Goal: Information Seeking & Learning: Check status

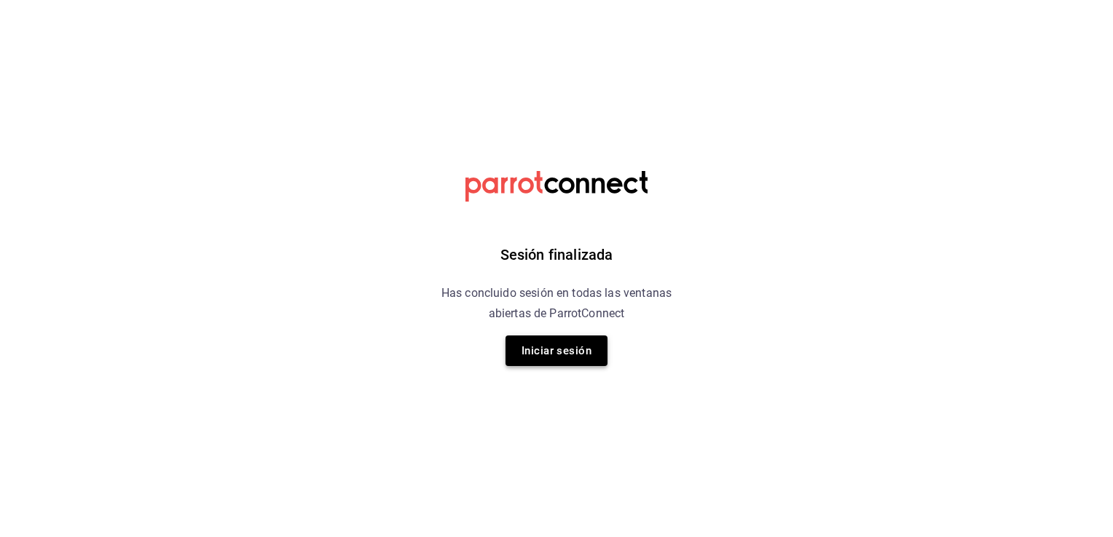
click at [556, 350] on button "Iniciar sesión" at bounding box center [556, 351] width 102 height 31
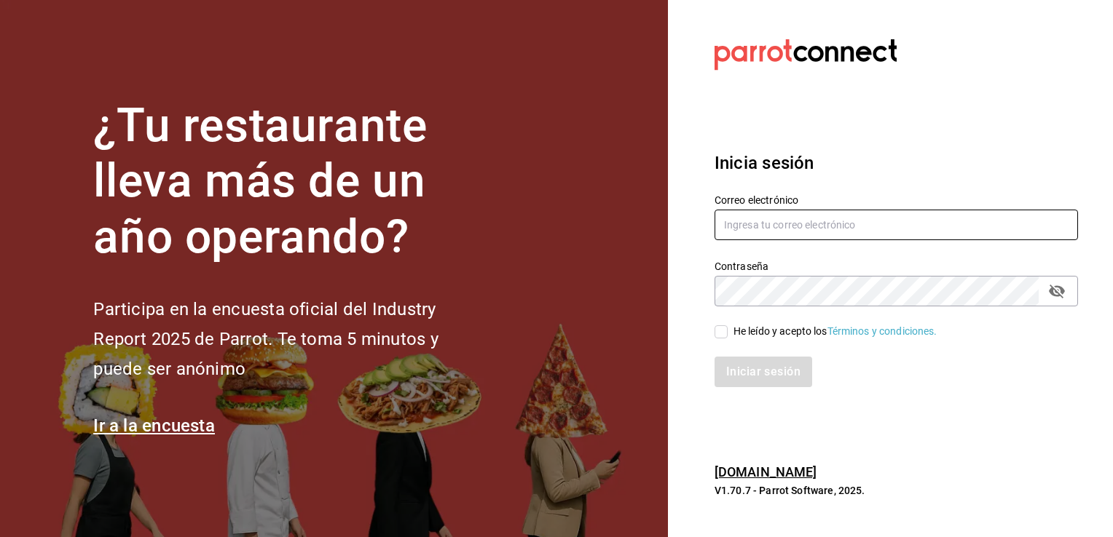
click at [775, 231] on input "text" at bounding box center [895, 225] width 363 height 31
type input "mvaldez.m@hotmail.com"
click at [722, 331] on input "He leído y acepto los Términos y condiciones." at bounding box center [720, 331] width 13 height 13
checkbox input "true"
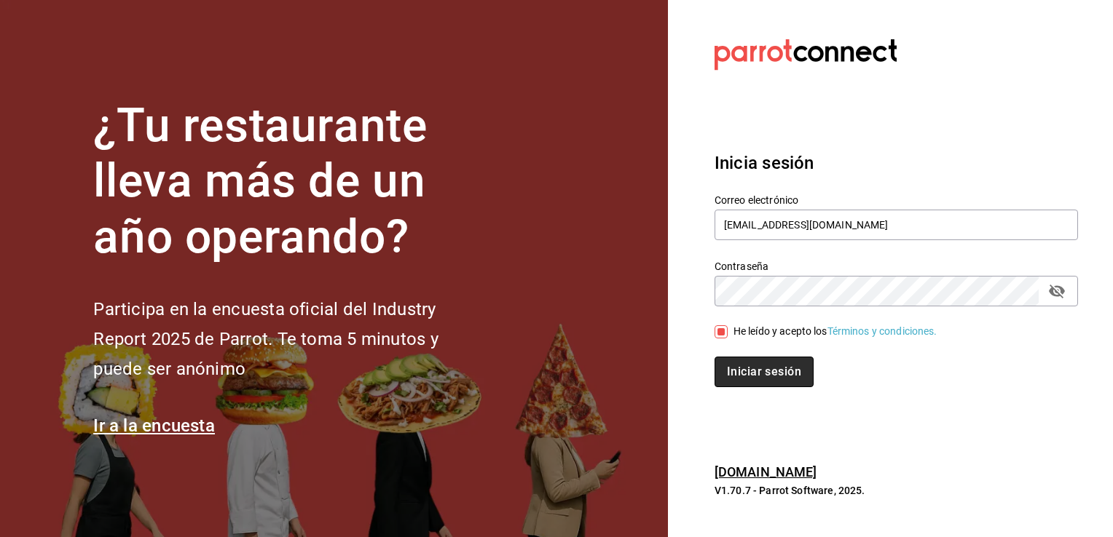
click at [746, 368] on button "Iniciar sesión" at bounding box center [763, 372] width 99 height 31
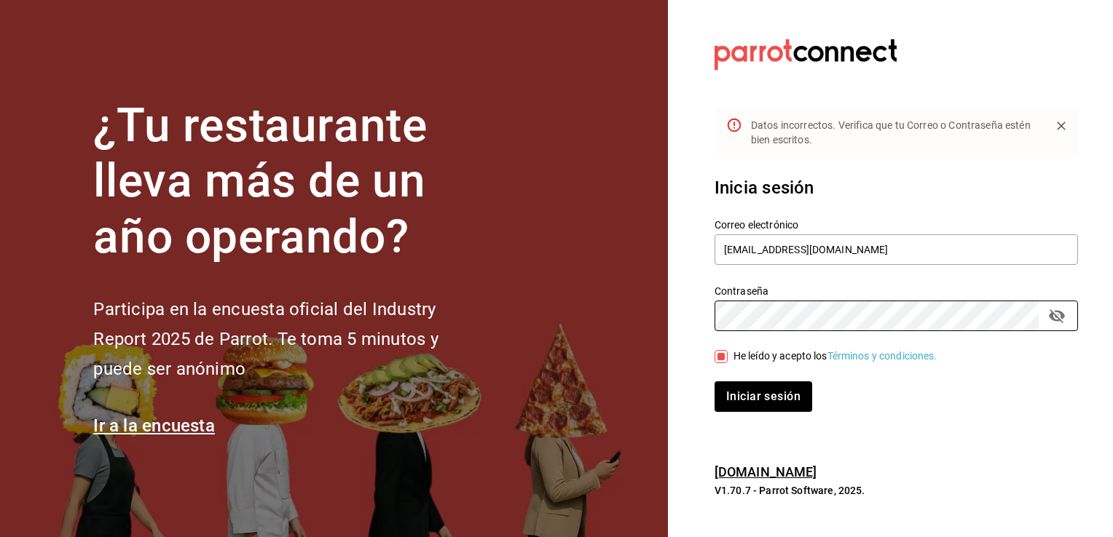
click at [714, 382] on button "Iniciar sesión" at bounding box center [763, 397] width 98 height 31
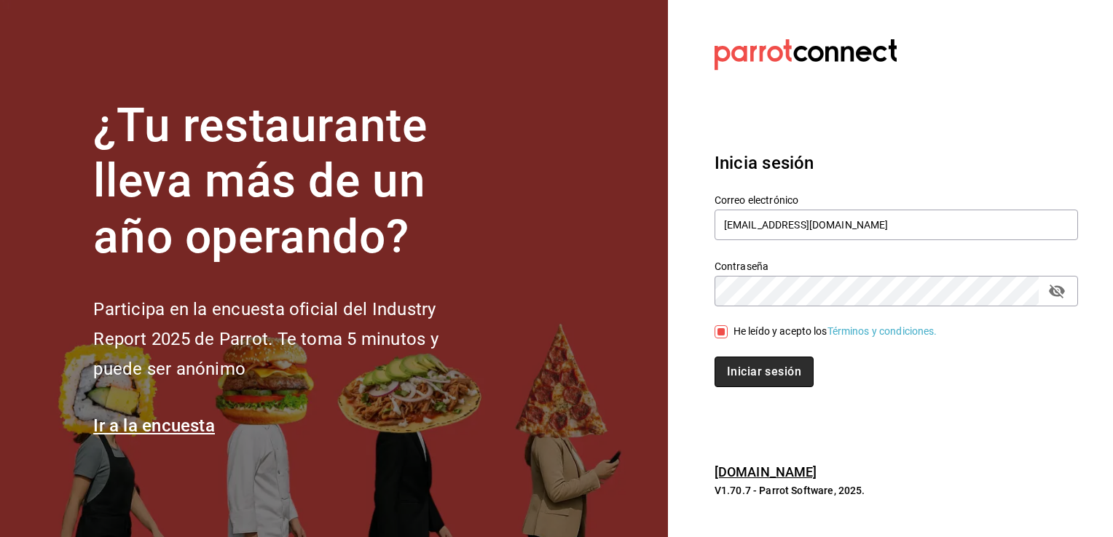
click at [763, 380] on button "Iniciar sesión" at bounding box center [763, 372] width 99 height 31
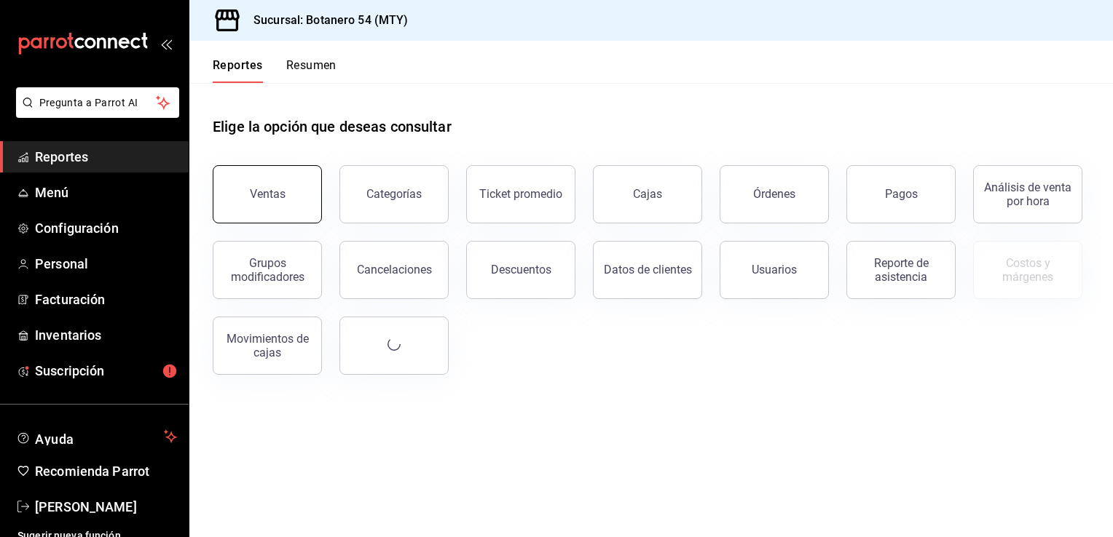
click at [303, 199] on button "Ventas" at bounding box center [267, 194] width 109 height 58
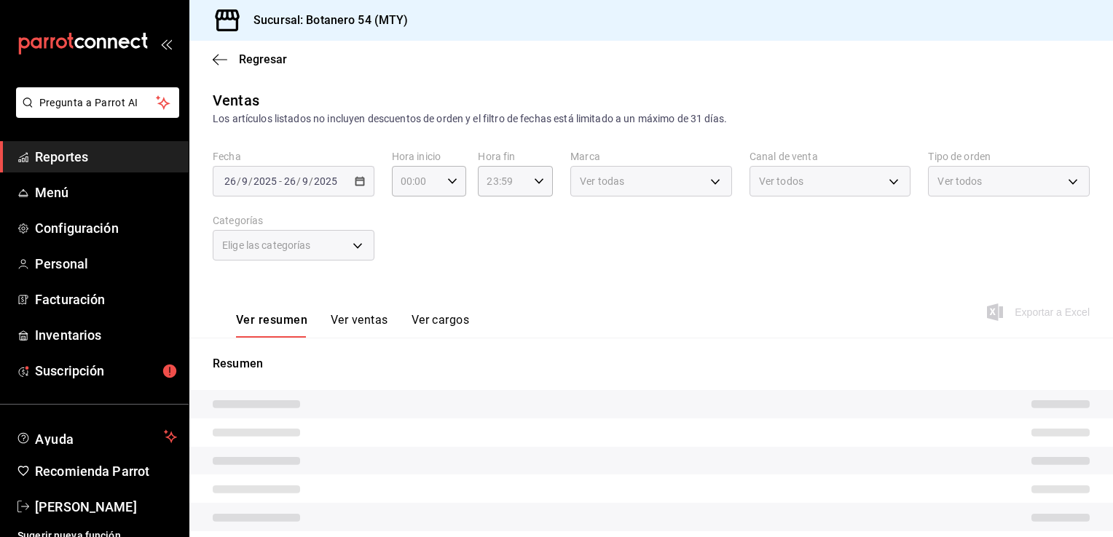
click at [363, 184] on div "[DATE] [DATE] - [DATE] [DATE]" at bounding box center [294, 181] width 162 height 31
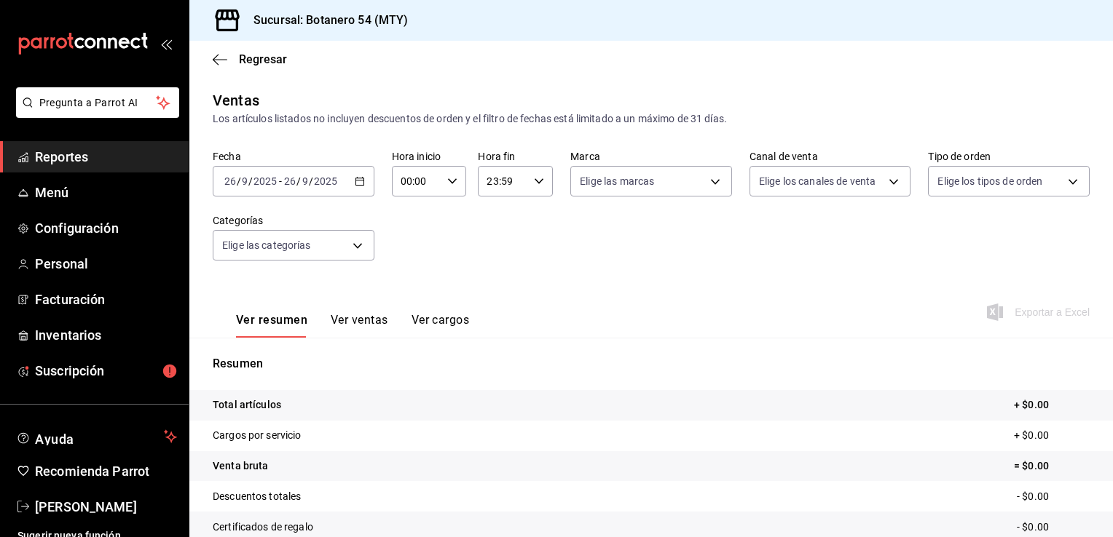
click at [358, 186] on icon "button" at bounding box center [360, 181] width 10 height 10
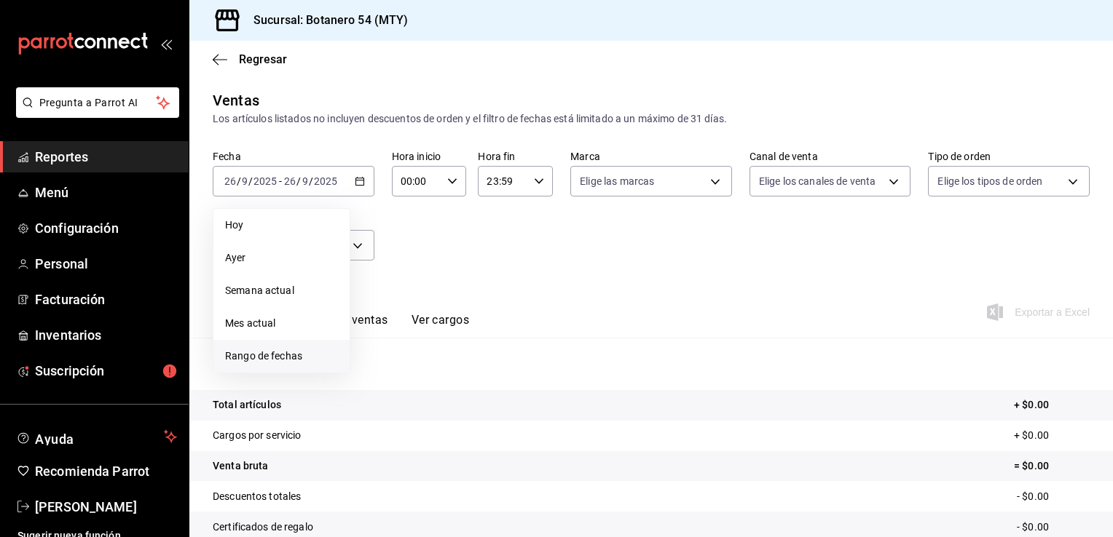
click at [261, 351] on span "Rango de fechas" at bounding box center [281, 356] width 113 height 15
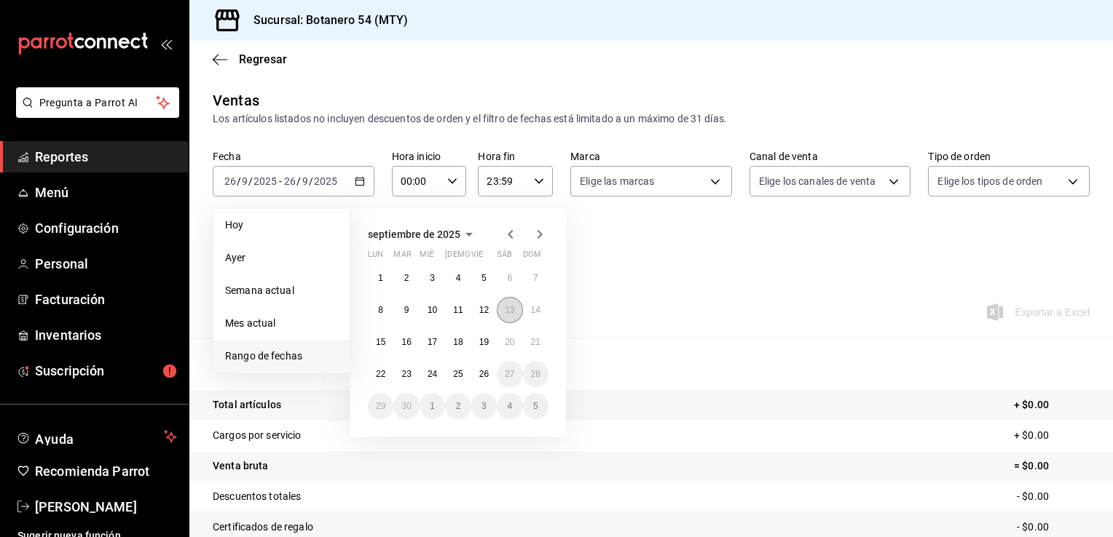
click at [505, 312] on abbr "13" at bounding box center [509, 310] width 9 height 10
click at [505, 312] on div "Ver resumen Ver ventas Ver cargos Exportar a Excel" at bounding box center [650, 308] width 923 height 60
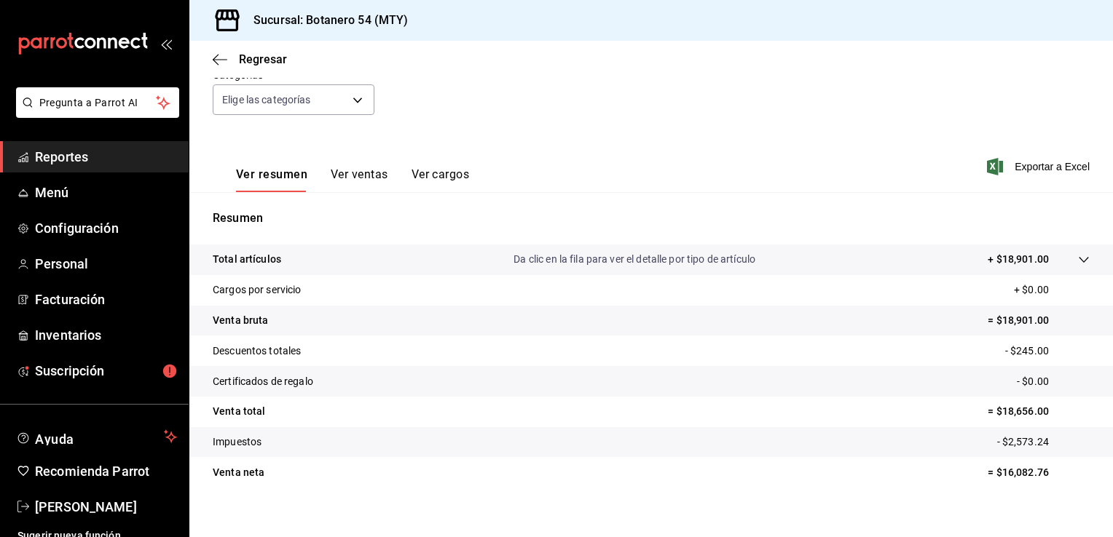
scroll to position [160, 0]
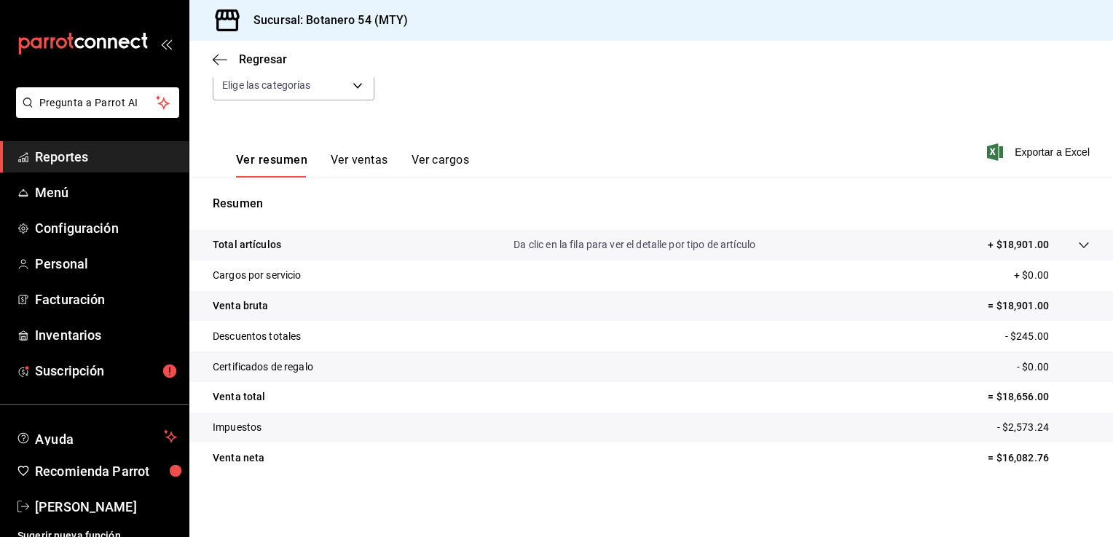
click at [384, 159] on button "Ver ventas" at bounding box center [360, 165] width 58 height 25
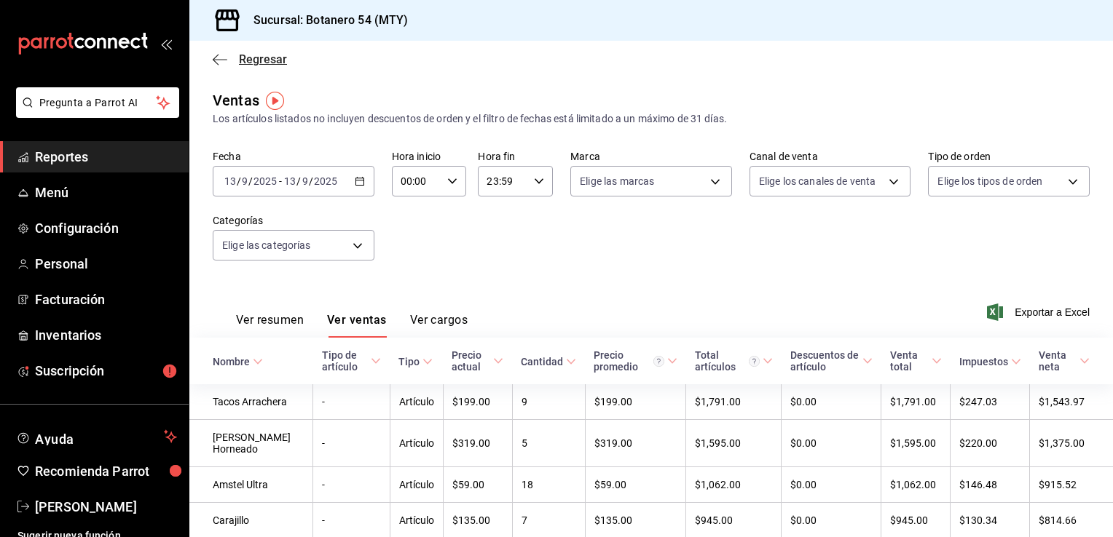
click at [256, 57] on span "Regresar" at bounding box center [263, 59] width 48 height 14
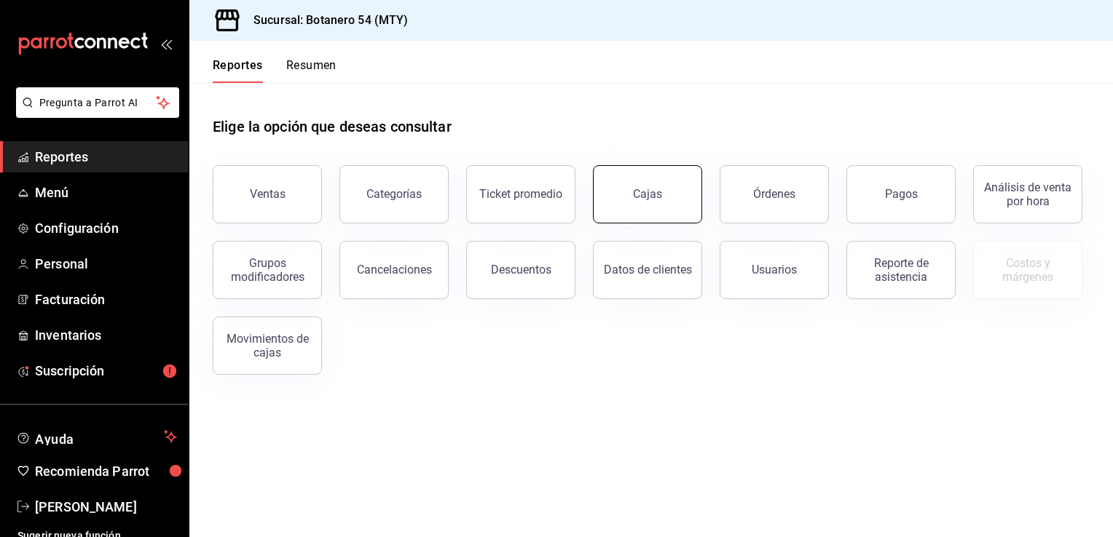
click at [673, 202] on link "Cajas" at bounding box center [647, 194] width 109 height 58
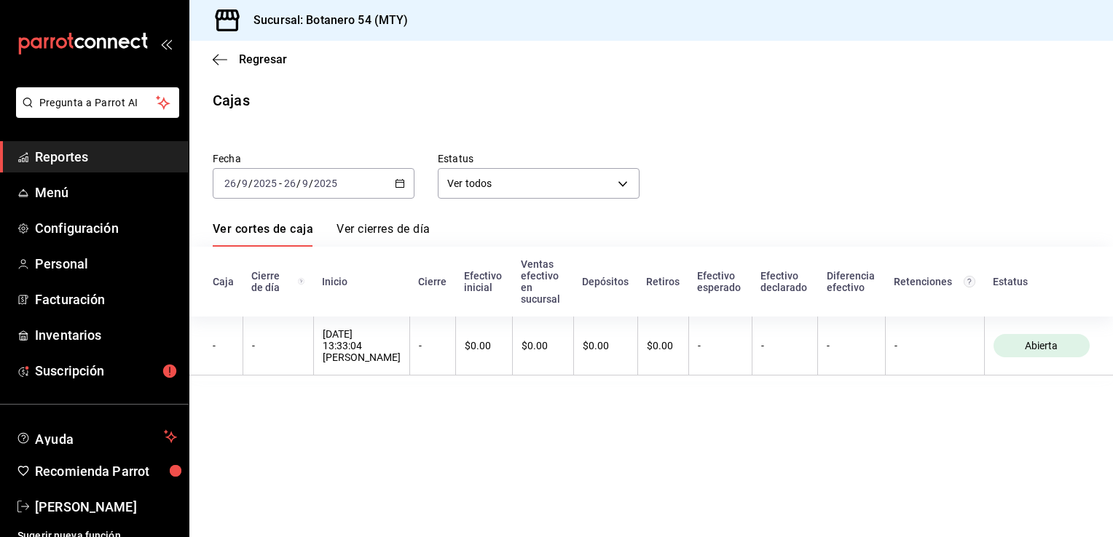
click at [393, 224] on link "Ver cierres de día" at bounding box center [382, 234] width 93 height 25
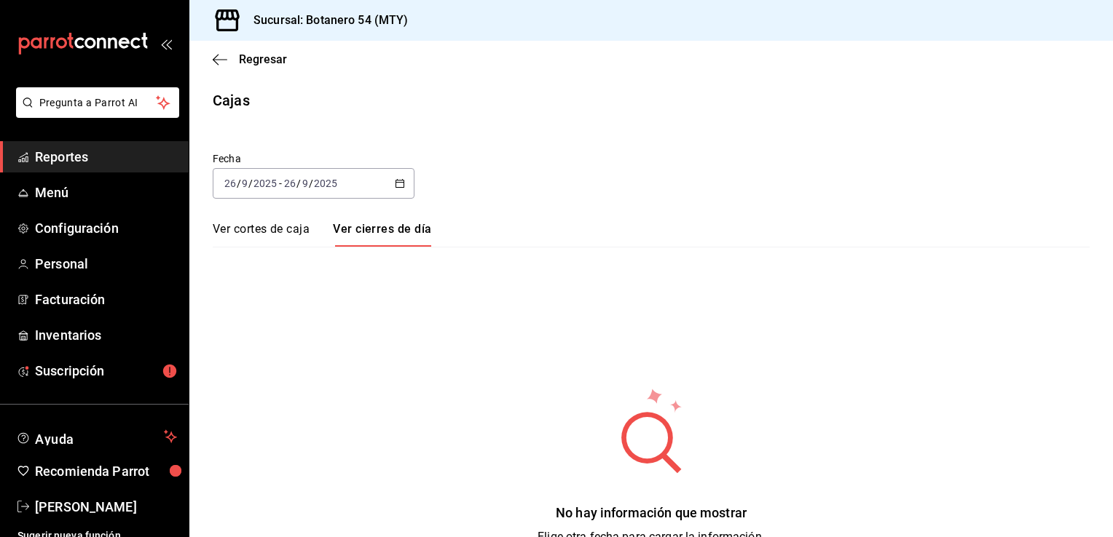
click at [269, 230] on link "Ver cortes de caja" at bounding box center [261, 234] width 97 height 25
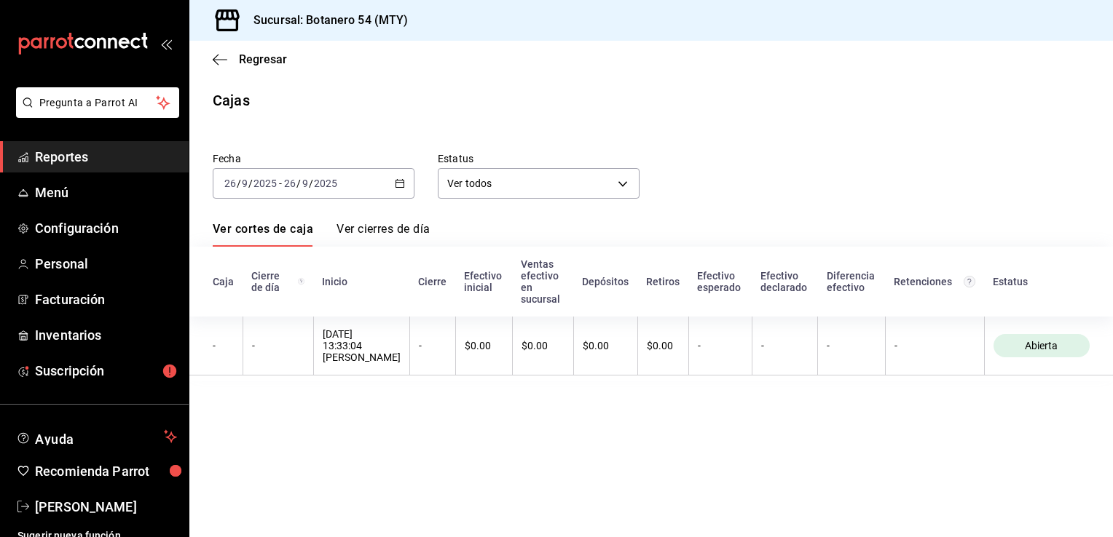
click at [407, 183] on div "[DATE] [DATE] - [DATE] [DATE]" at bounding box center [314, 183] width 202 height 31
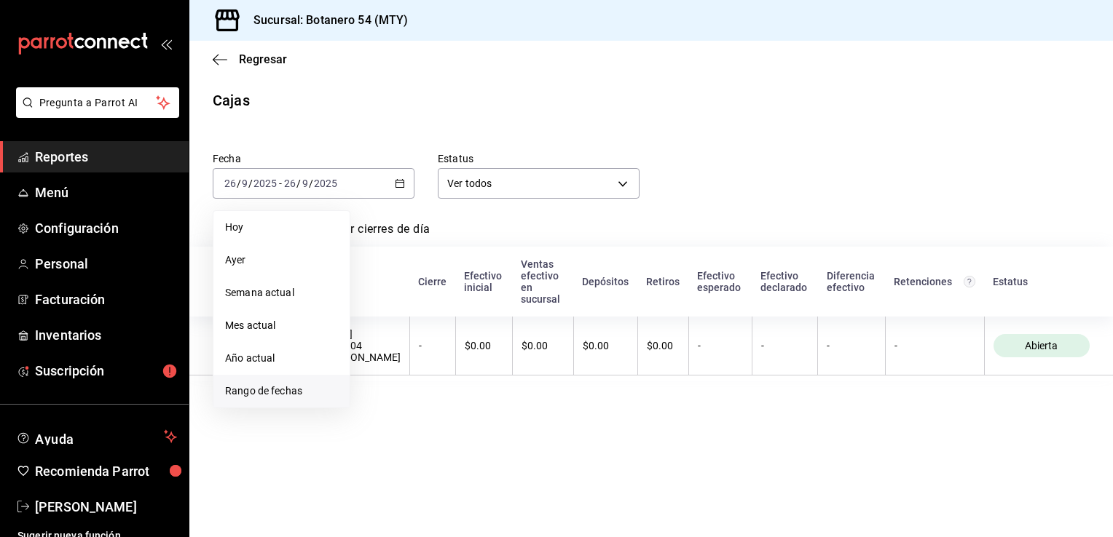
click at [264, 385] on span "Rango de fechas" at bounding box center [281, 391] width 113 height 15
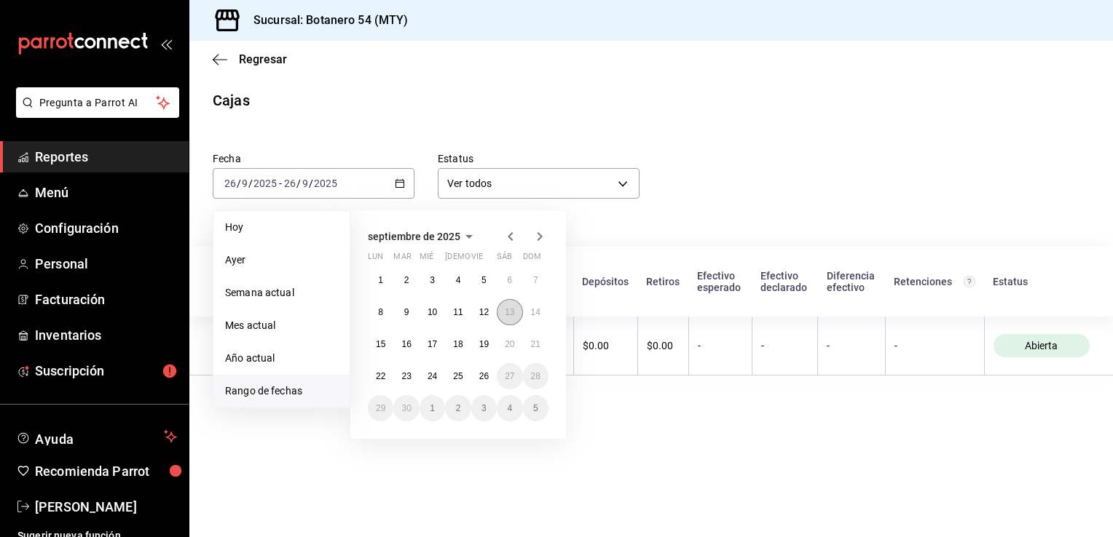
click at [512, 319] on button "13" at bounding box center [509, 312] width 25 height 26
click at [512, 319] on th "$0.00" at bounding box center [542, 346] width 61 height 59
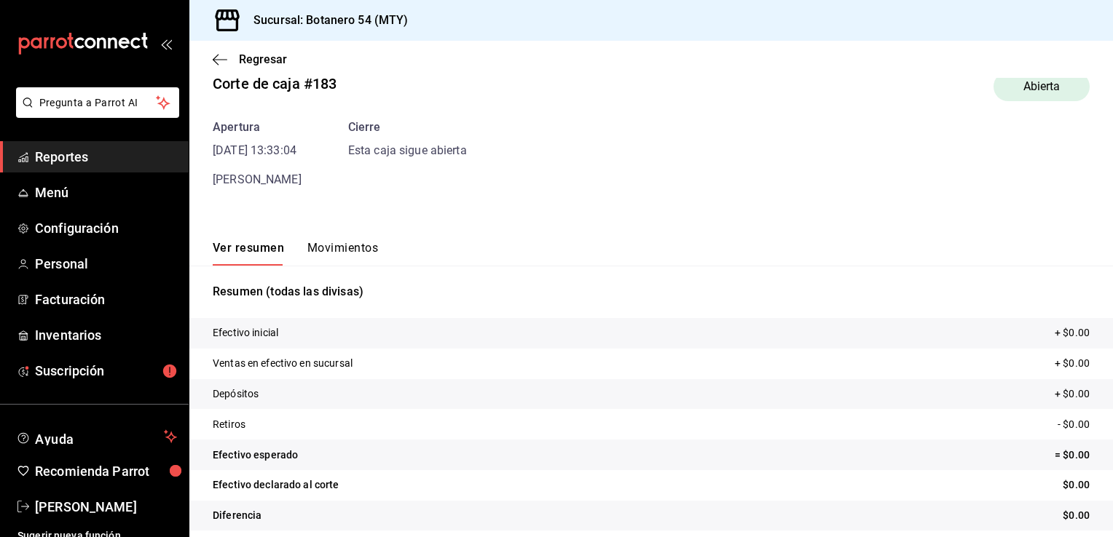
scroll to position [40, 0]
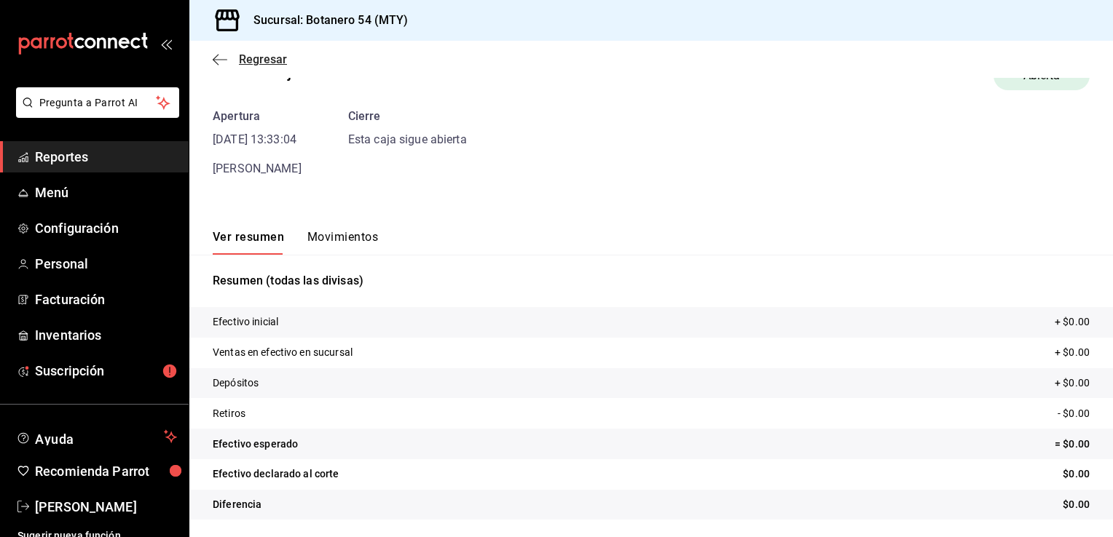
click at [215, 57] on icon "button" at bounding box center [220, 59] width 15 height 13
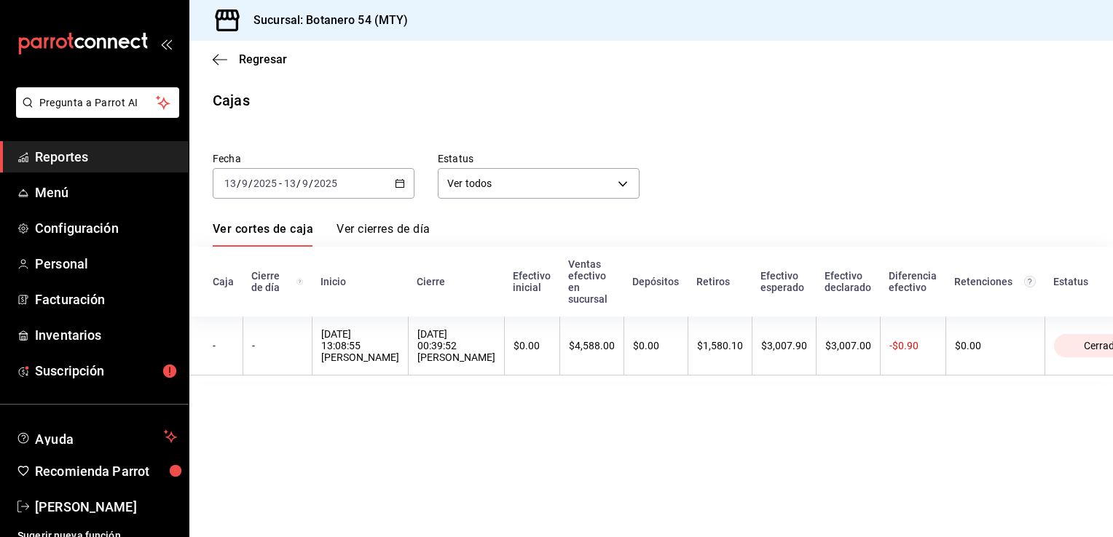
click at [382, 226] on link "Ver cierres de día" at bounding box center [382, 234] width 93 height 25
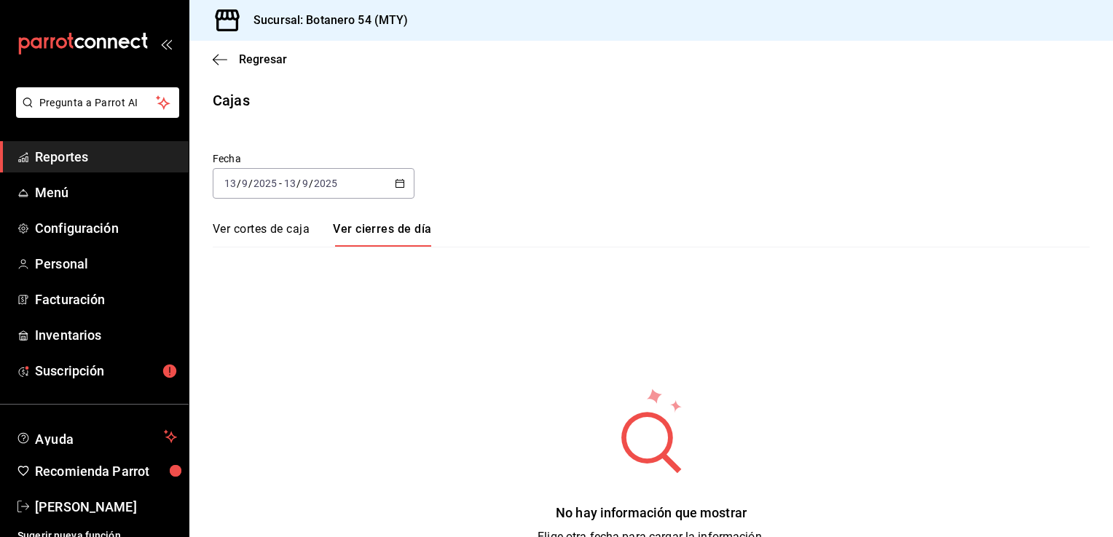
click at [290, 232] on link "Ver cortes de caja" at bounding box center [261, 234] width 97 height 25
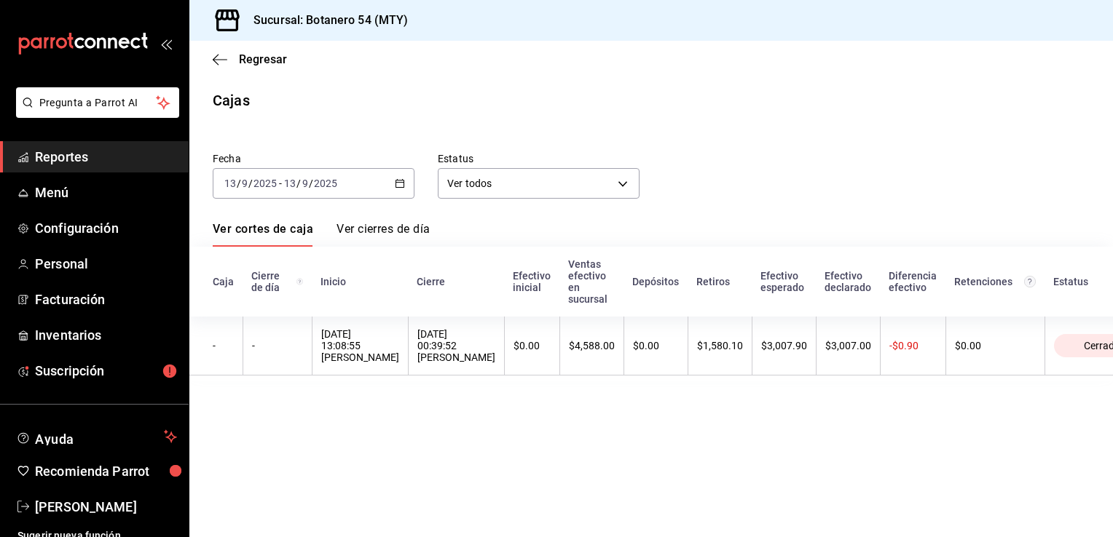
click at [400, 184] on icon "button" at bounding box center [400, 183] width 10 height 10
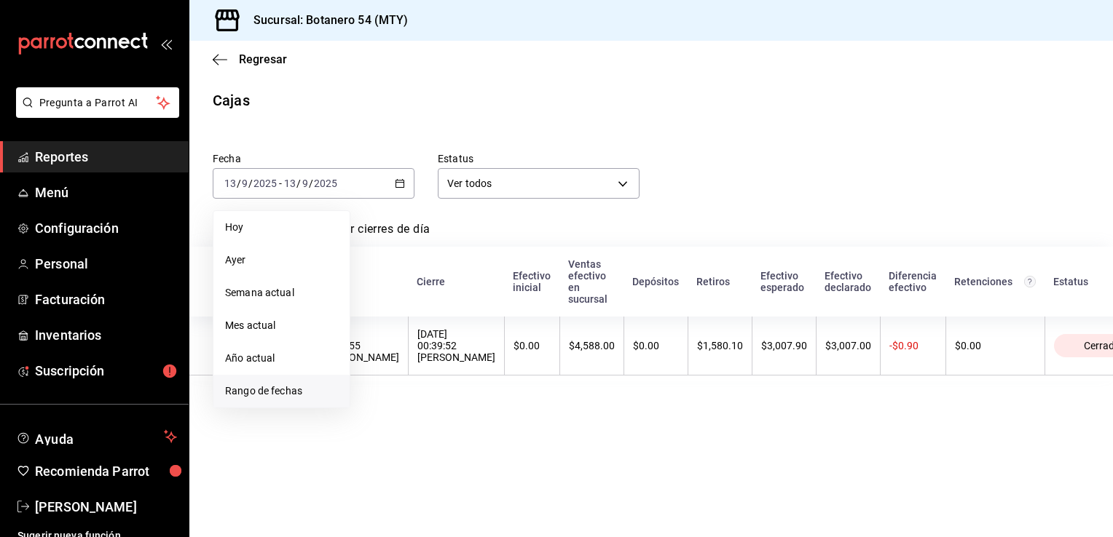
click at [253, 390] on span "Rango de fechas" at bounding box center [281, 391] width 113 height 15
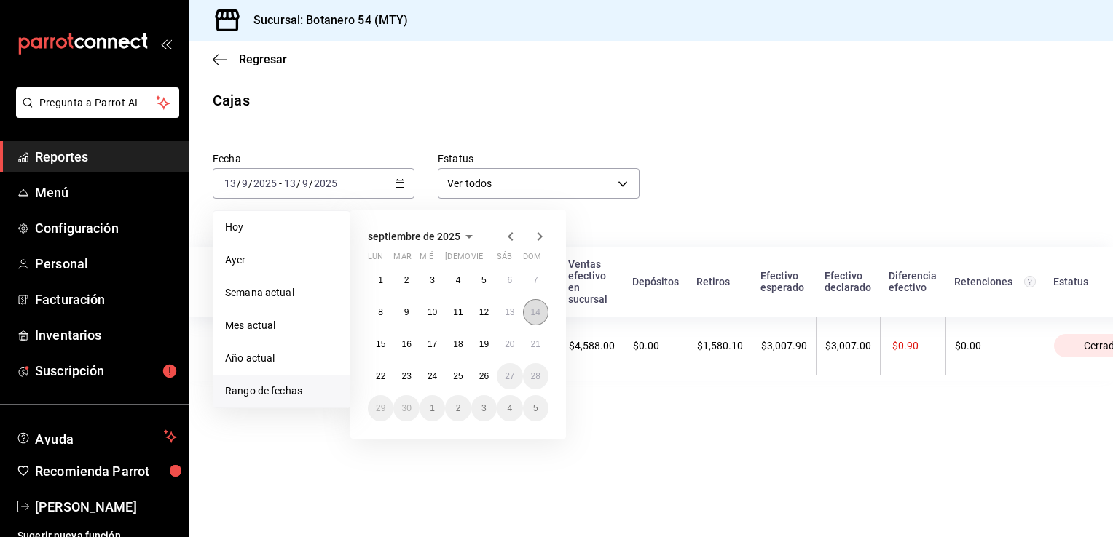
click at [537, 322] on button "14" at bounding box center [535, 312] width 25 height 26
click at [559, 322] on th "$4,588.00" at bounding box center [591, 346] width 64 height 59
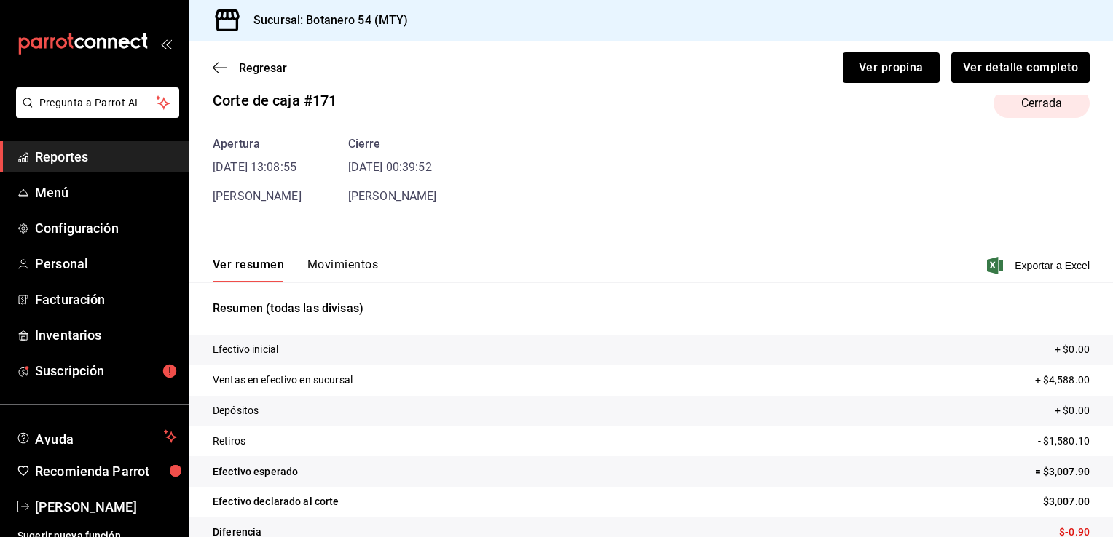
scroll to position [57, 0]
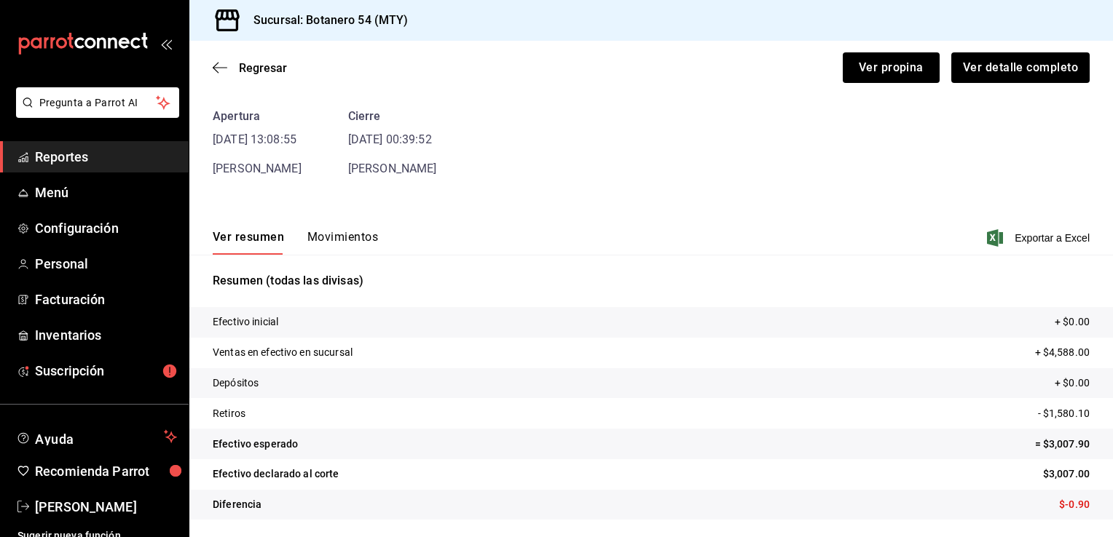
click at [227, 137] on time "[DATE] 13:08:55" at bounding box center [257, 139] width 89 height 17
click at [219, 70] on icon "button" at bounding box center [220, 67] width 15 height 13
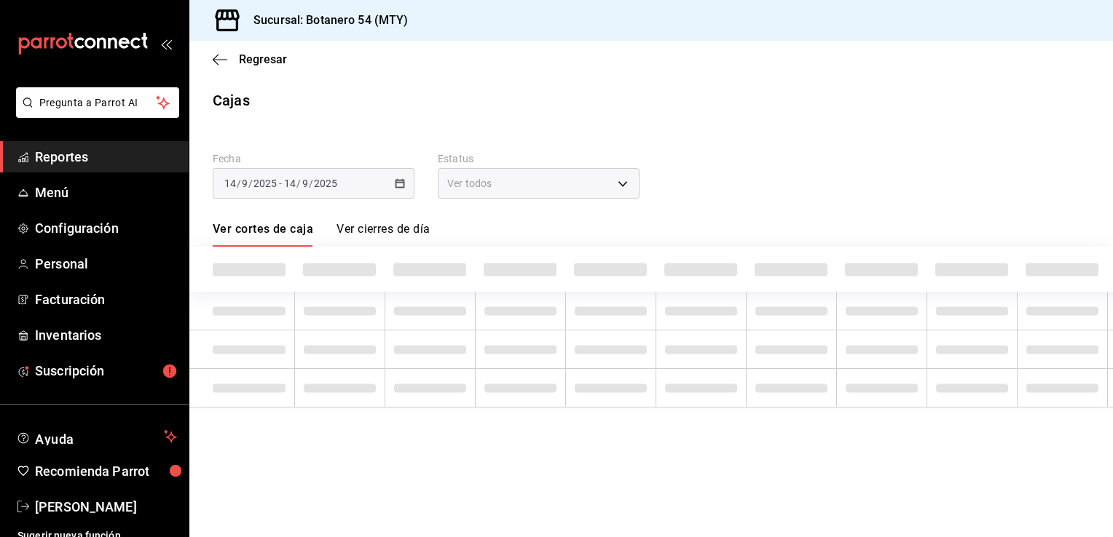
click at [487, 226] on div "Ver cortes de caja Ver cierres de día" at bounding box center [651, 234] width 877 height 25
click at [625, 180] on div "Ver todos" at bounding box center [539, 183] width 202 height 31
click at [793, 478] on main "Regresar Cajas Fecha [DATE] [DATE] - [DATE] [DATE] Estatus Ver todos ALL Ver co…" at bounding box center [650, 289] width 923 height 497
click at [337, 191] on div "[DATE] [DATE] - [DATE] [DATE]" at bounding box center [314, 183] width 202 height 31
click at [355, 186] on div "[DATE] [DATE] - [DATE] [DATE]" at bounding box center [314, 183] width 202 height 31
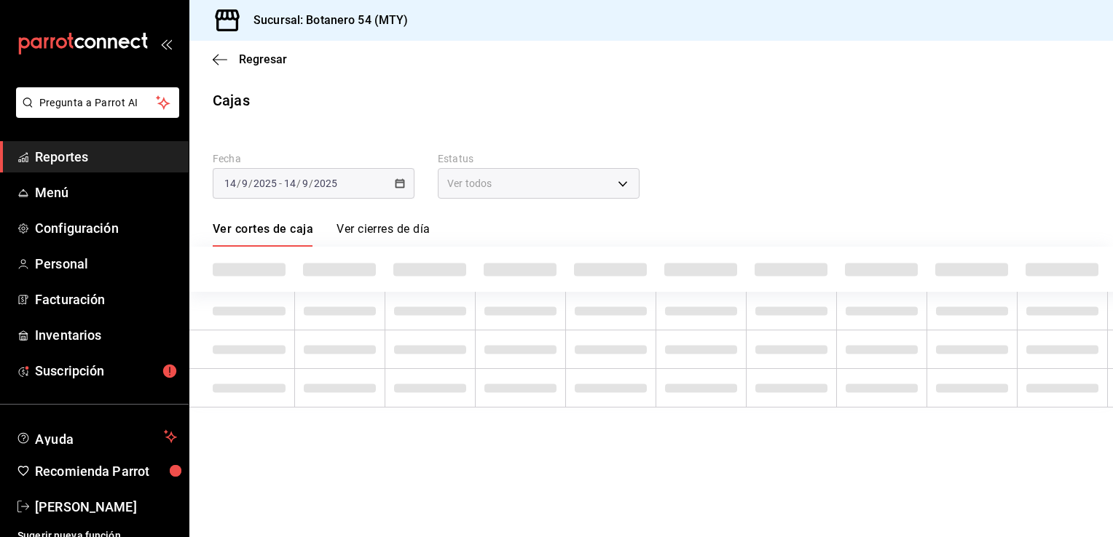
click at [375, 229] on link "Ver cierres de día" at bounding box center [382, 234] width 93 height 25
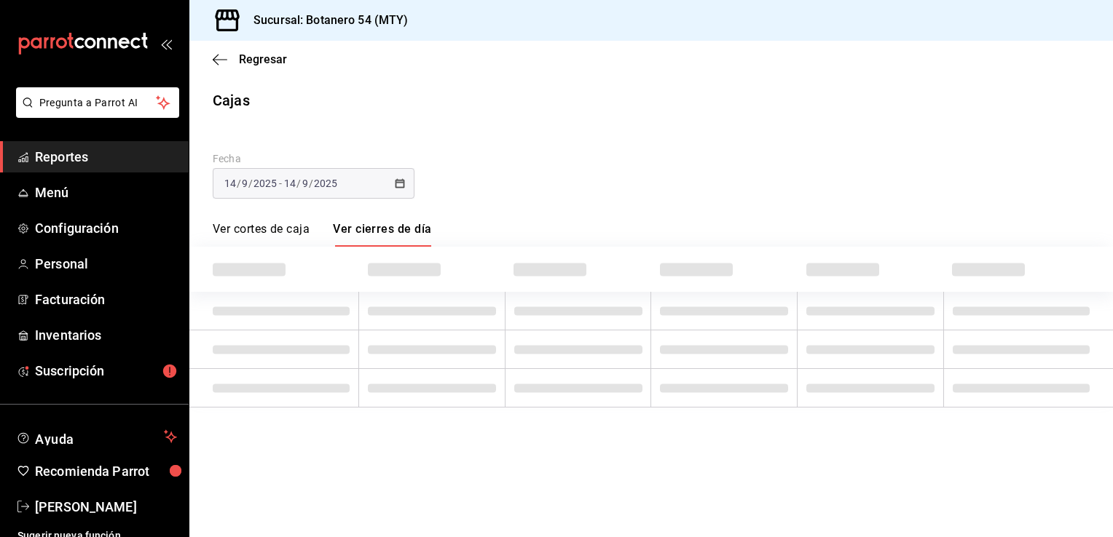
click at [295, 229] on link "Ver cortes de caja" at bounding box center [261, 234] width 97 height 25
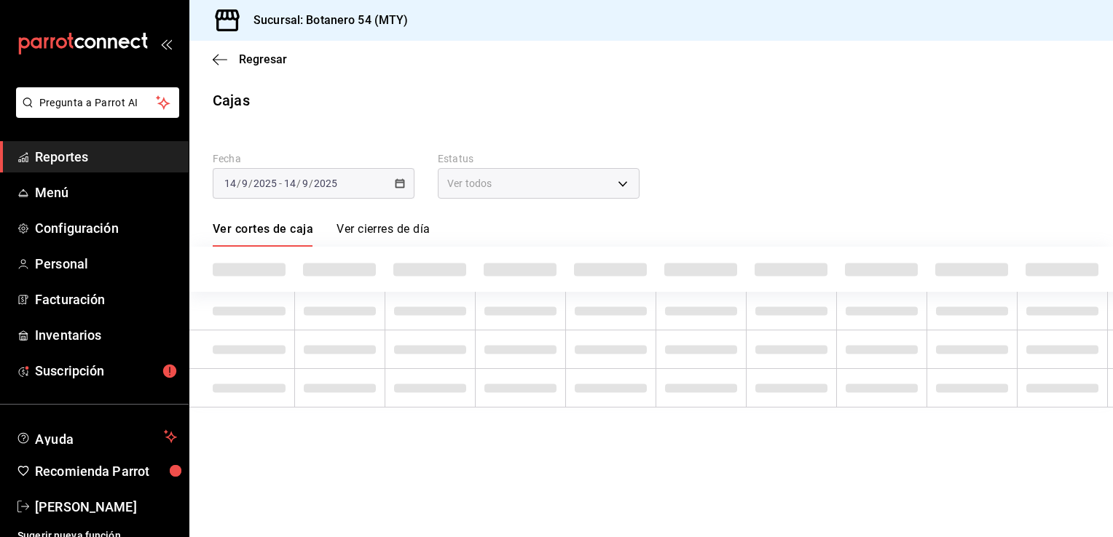
click at [282, 224] on link "Ver cortes de caja" at bounding box center [263, 234] width 100 height 25
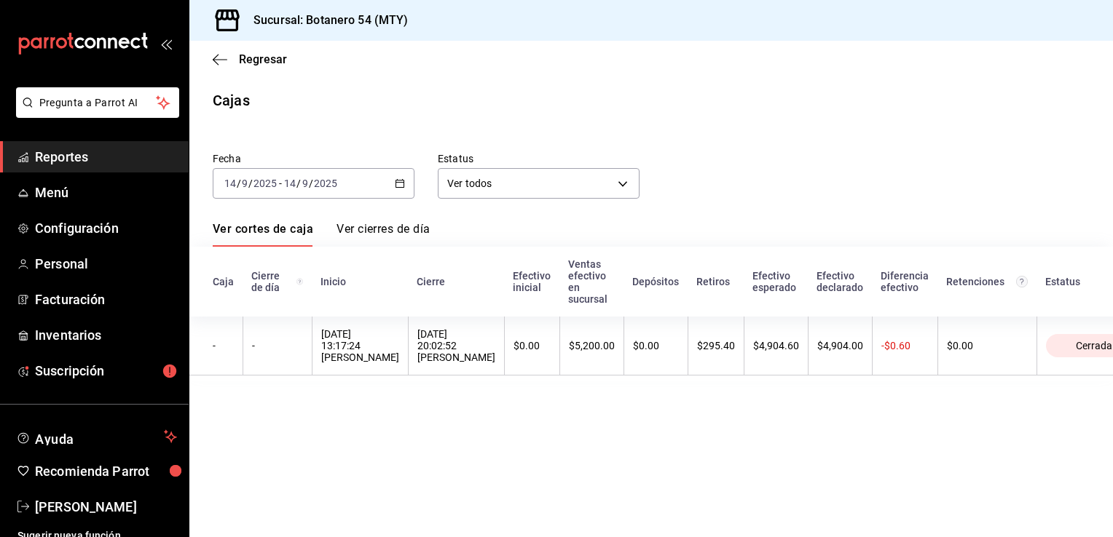
click at [397, 183] on icon "button" at bounding box center [400, 183] width 10 height 10
click at [402, 189] on div "[DATE] [DATE] - [DATE] [DATE]" at bounding box center [314, 183] width 202 height 31
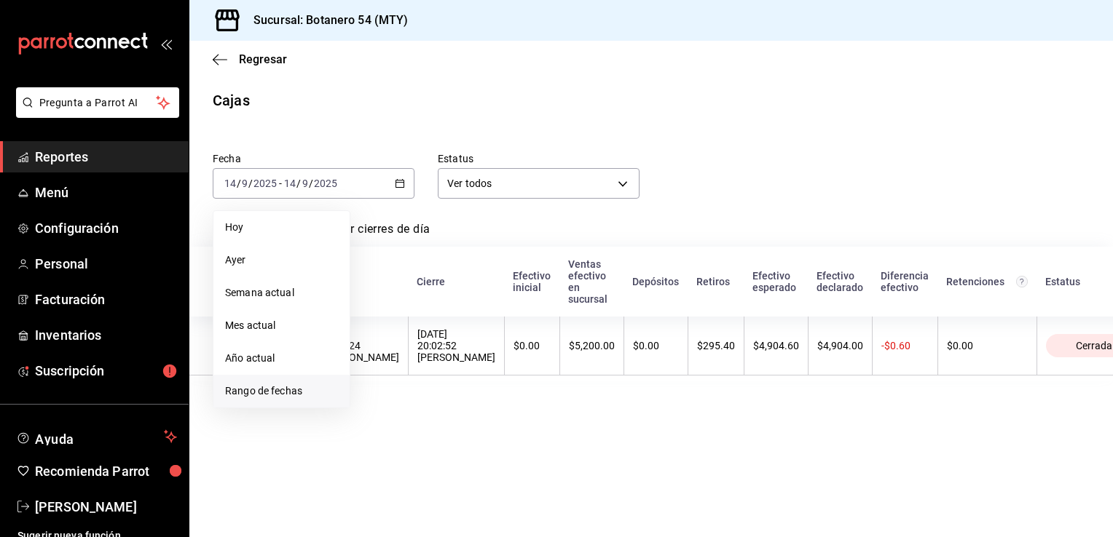
click at [262, 388] on span "Rango de fechas" at bounding box center [281, 391] width 113 height 15
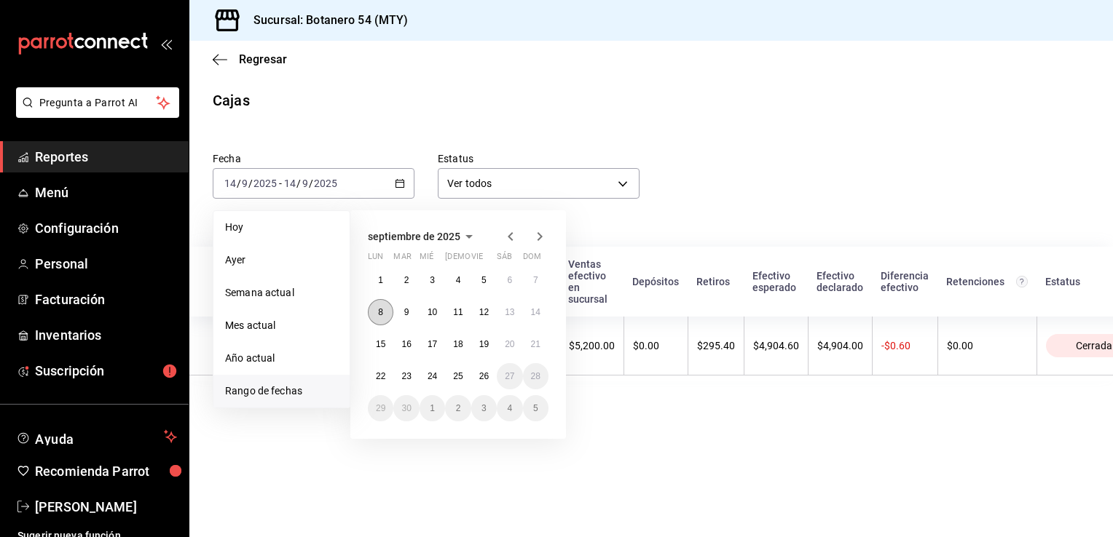
click at [382, 304] on button "8" at bounding box center [380, 312] width 25 height 26
click at [542, 312] on button "14" at bounding box center [535, 312] width 25 height 26
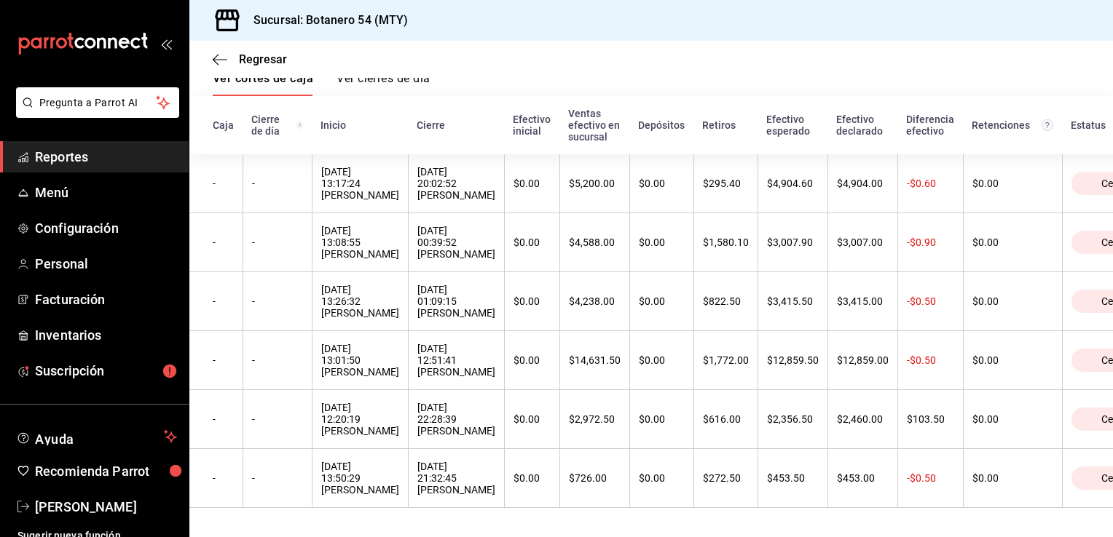
scroll to position [173, 0]
click at [218, 58] on icon "button" at bounding box center [220, 59] width 15 height 13
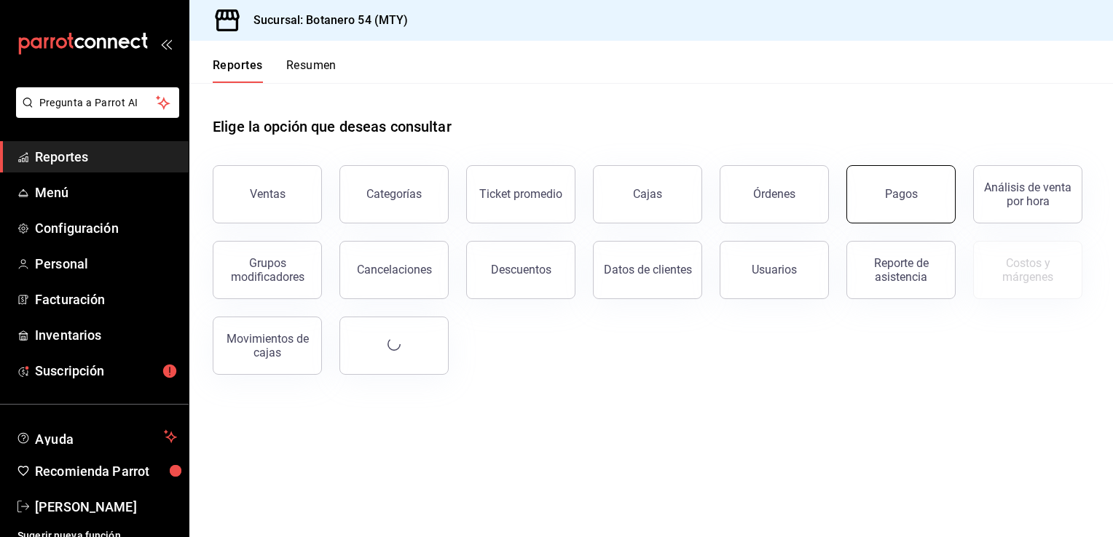
click at [899, 193] on div "Pagos" at bounding box center [901, 194] width 33 height 14
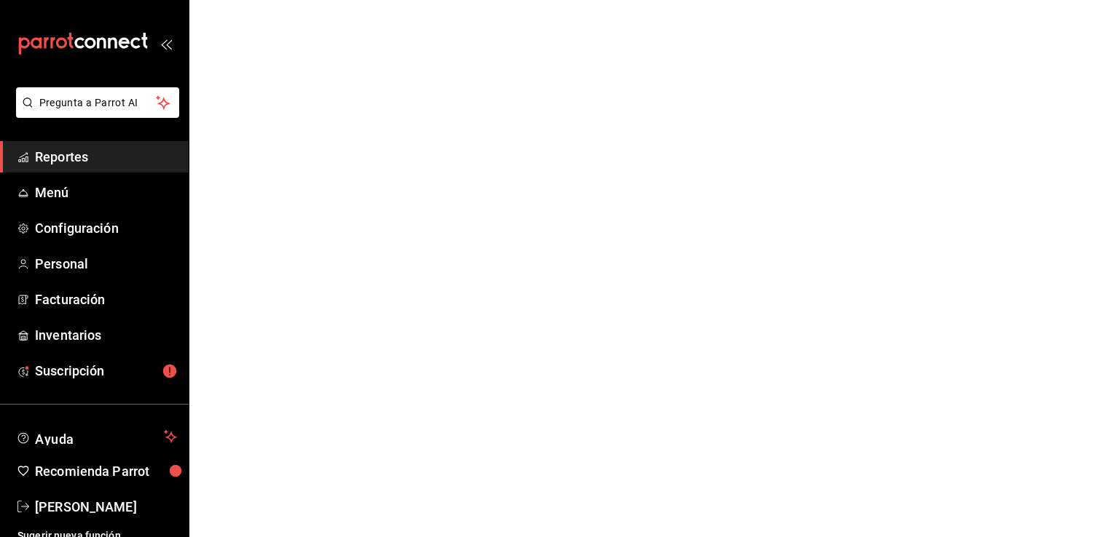
click at [119, 166] on span "Reportes" at bounding box center [106, 157] width 142 height 20
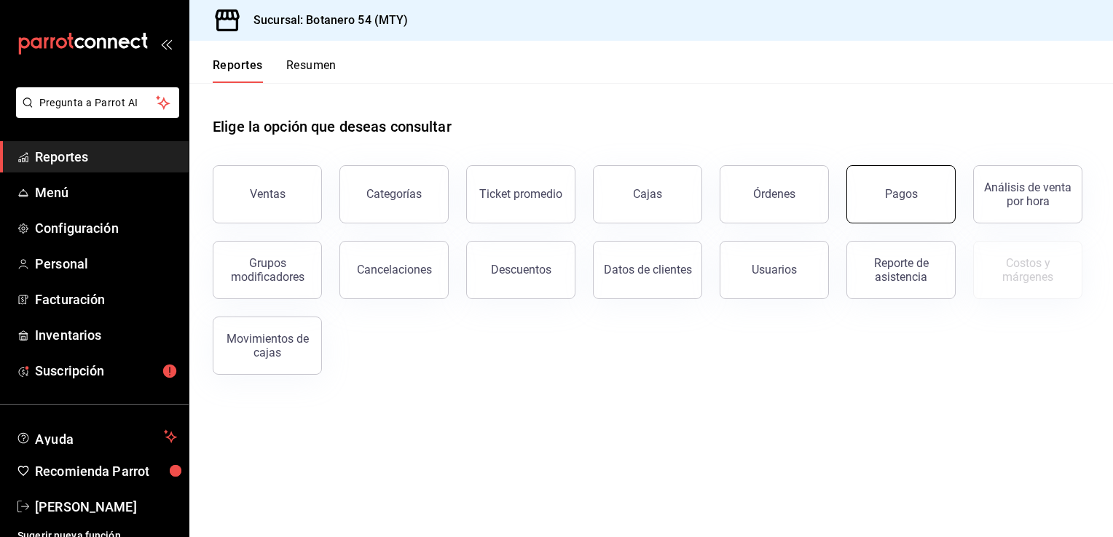
click at [893, 194] on div "Pagos" at bounding box center [901, 194] width 33 height 14
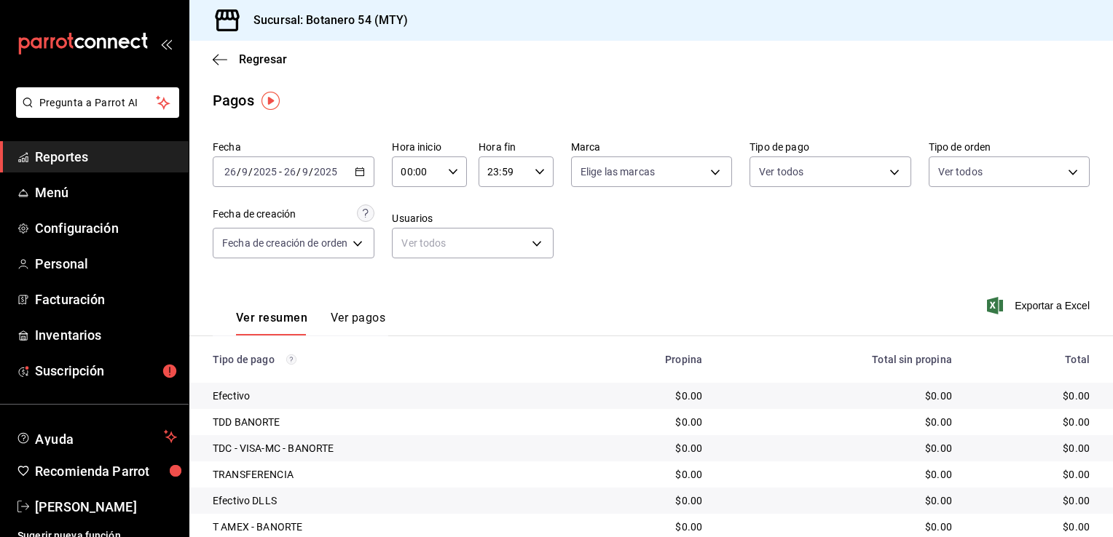
click at [368, 168] on div "[DATE] [DATE] - [DATE] [DATE]" at bounding box center [294, 172] width 162 height 31
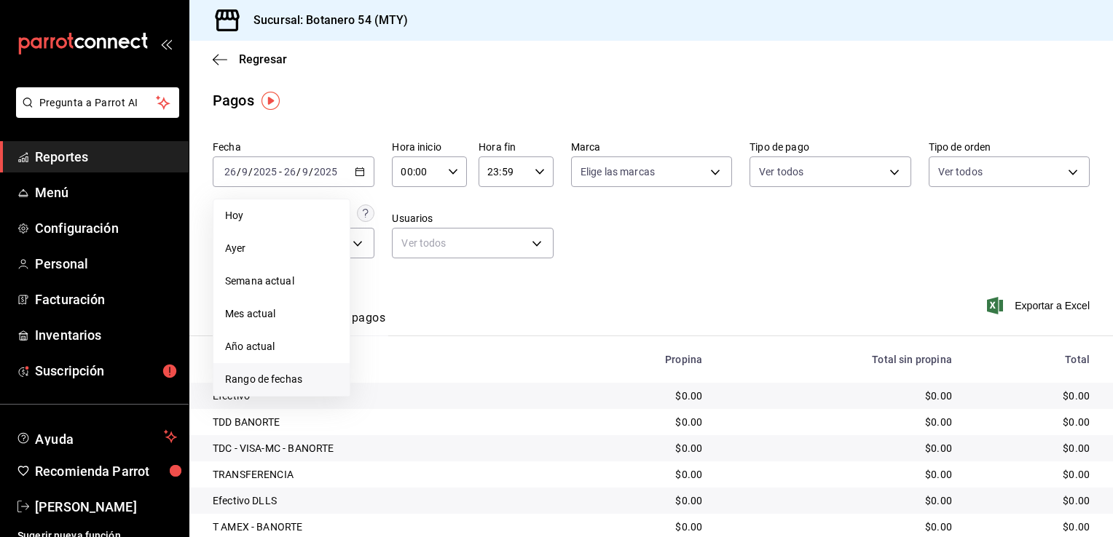
click at [257, 385] on span "Rango de fechas" at bounding box center [281, 379] width 113 height 15
click at [375, 307] on button "8" at bounding box center [380, 301] width 25 height 26
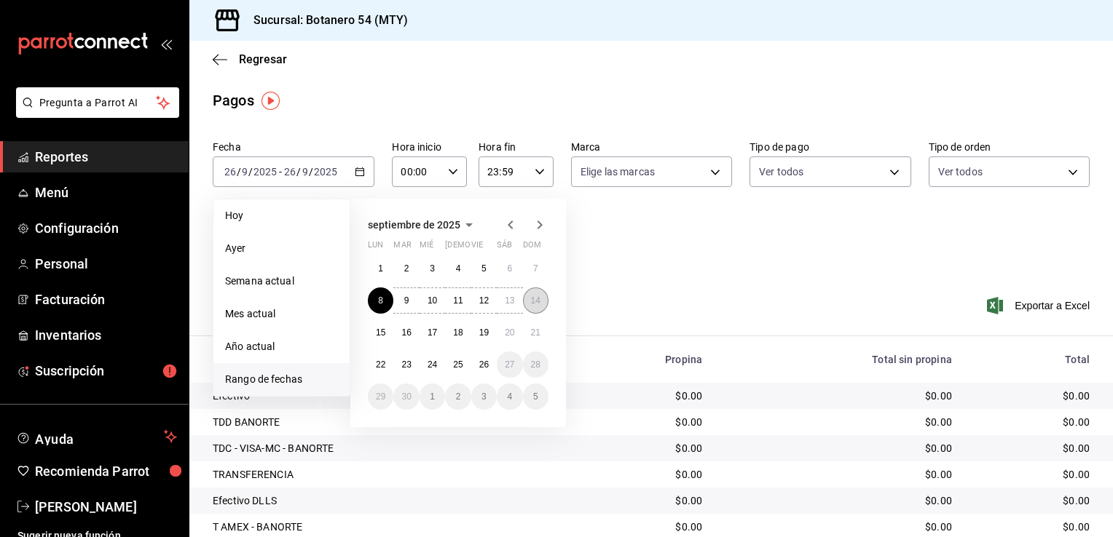
click at [532, 301] on abbr "14" at bounding box center [535, 301] width 9 height 10
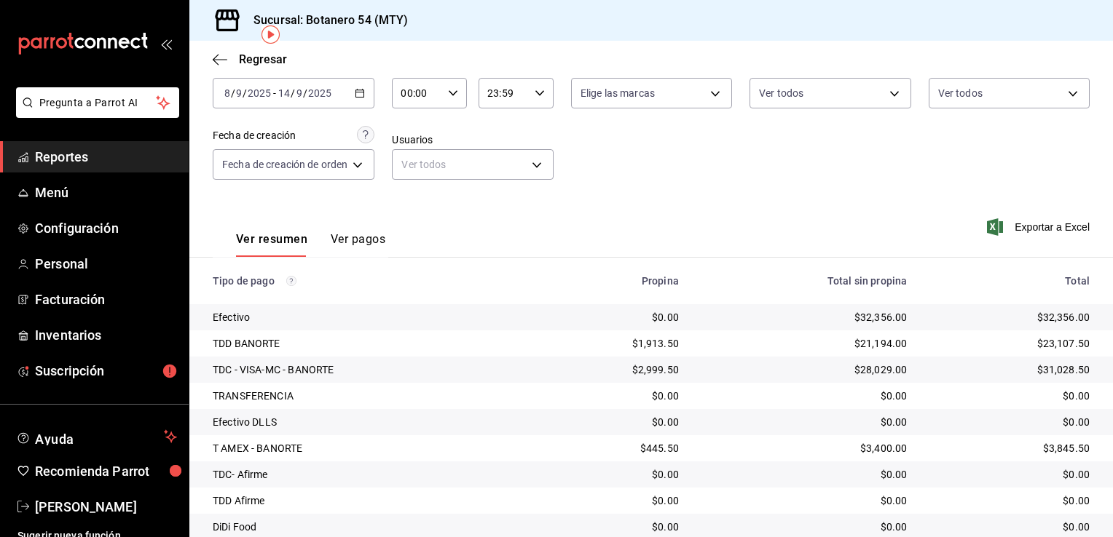
scroll to position [41, 0]
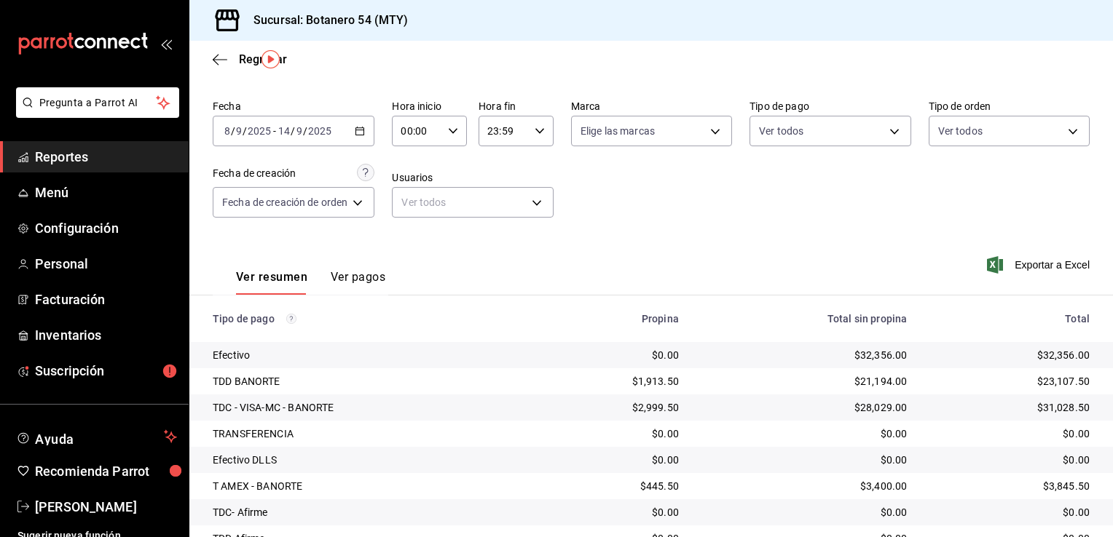
click at [358, 130] on icon "button" at bounding box center [360, 131] width 10 height 10
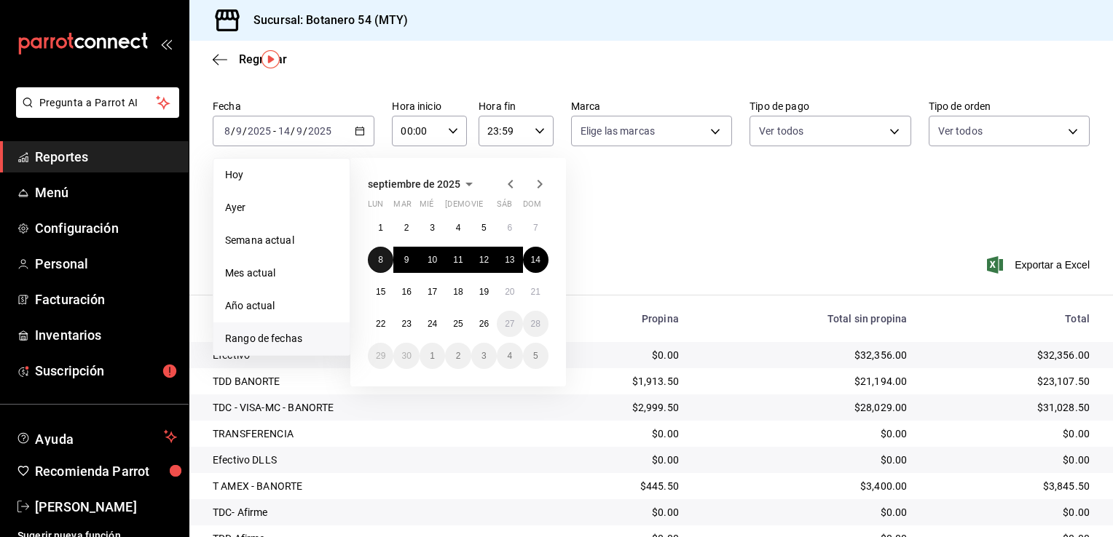
click at [381, 266] on button "8" at bounding box center [380, 260] width 25 height 26
click at [381, 266] on div "Ver resumen Ver pagos" at bounding box center [299, 274] width 173 height 42
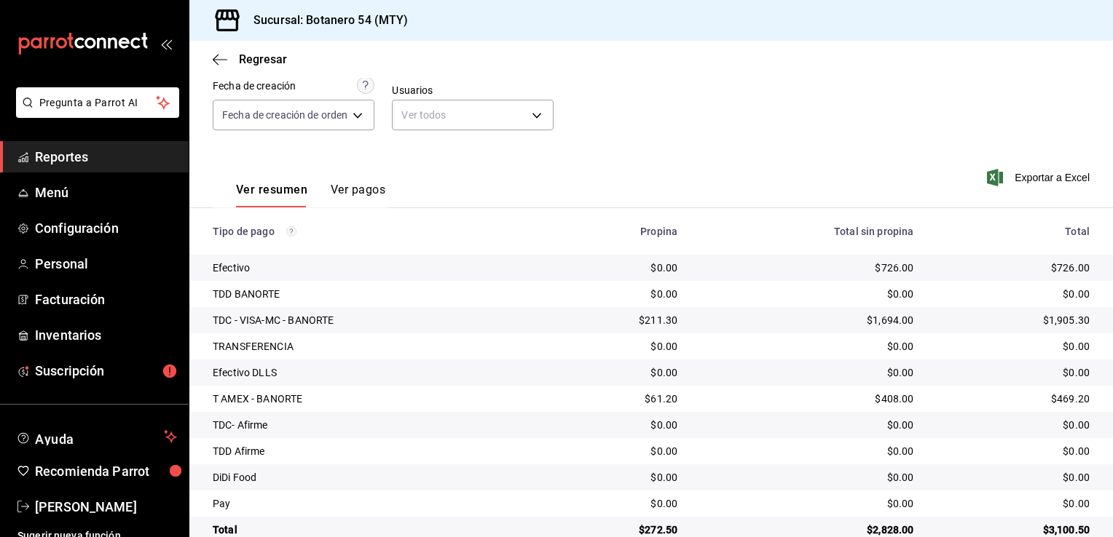
scroll to position [157, 0]
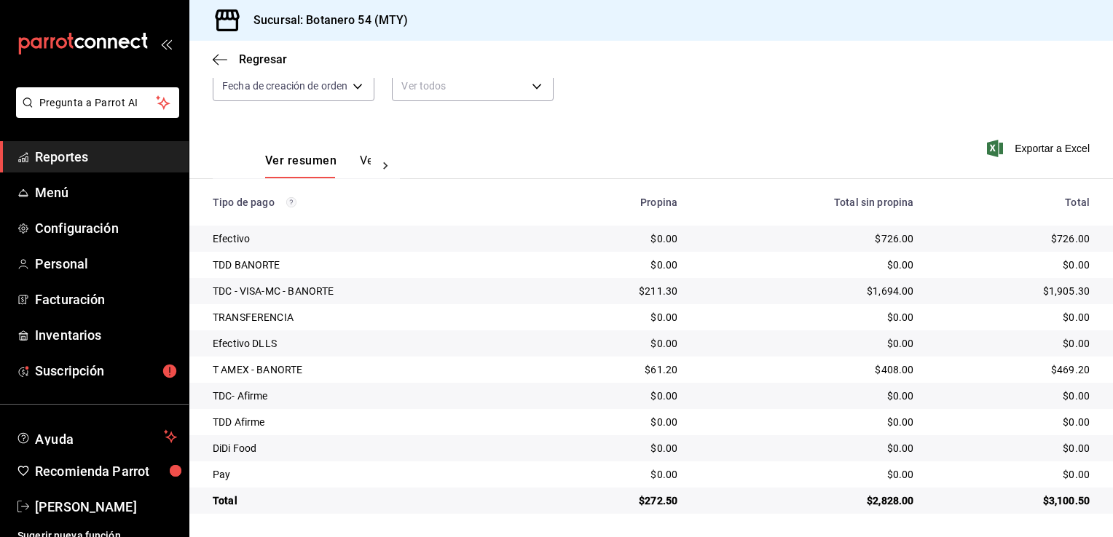
click at [328, 183] on th "Tipo de pago" at bounding box center [368, 202] width 358 height 47
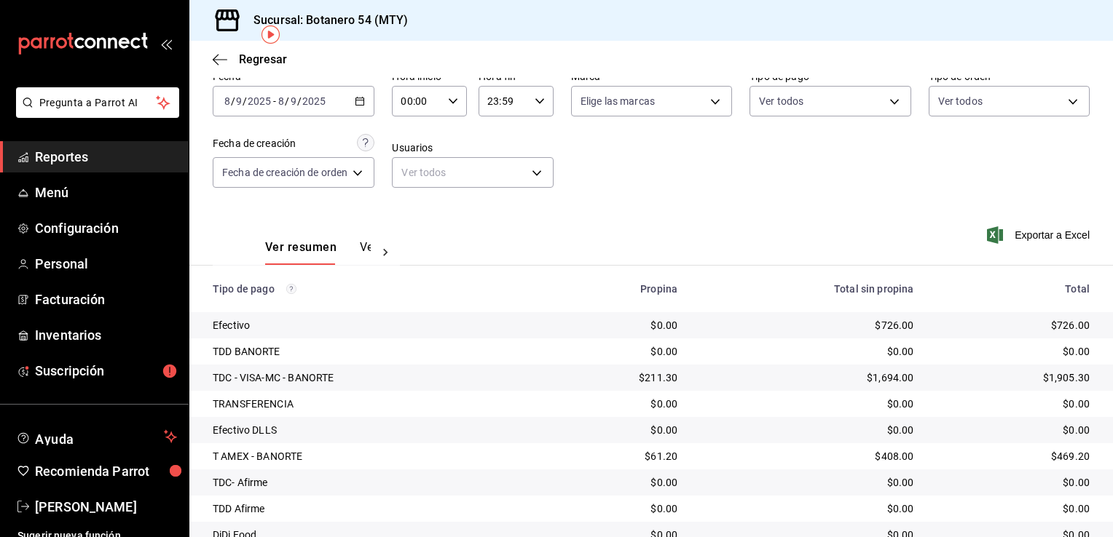
scroll to position [0, 0]
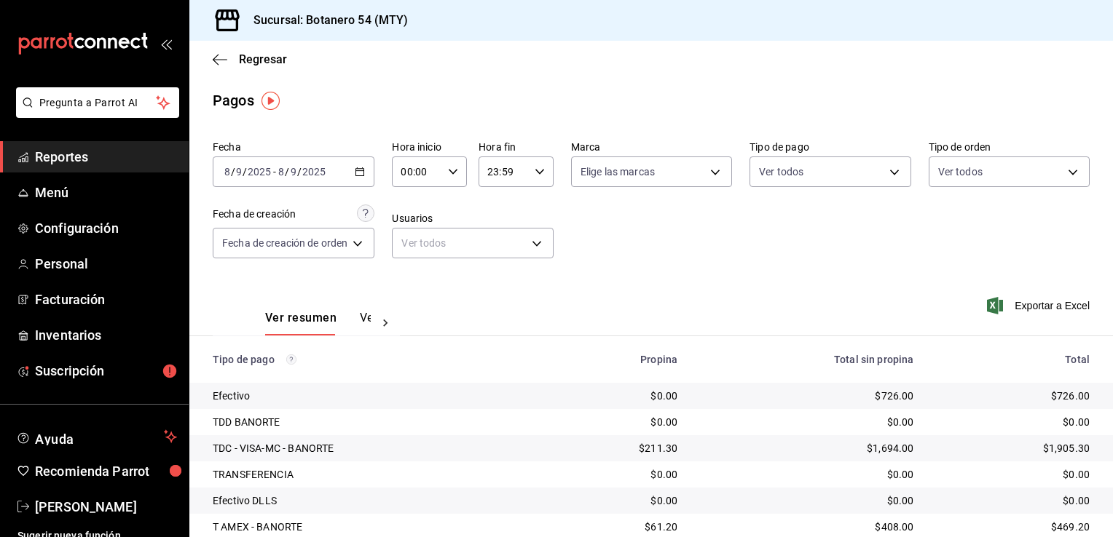
click at [364, 167] on icon "button" at bounding box center [360, 172] width 10 height 10
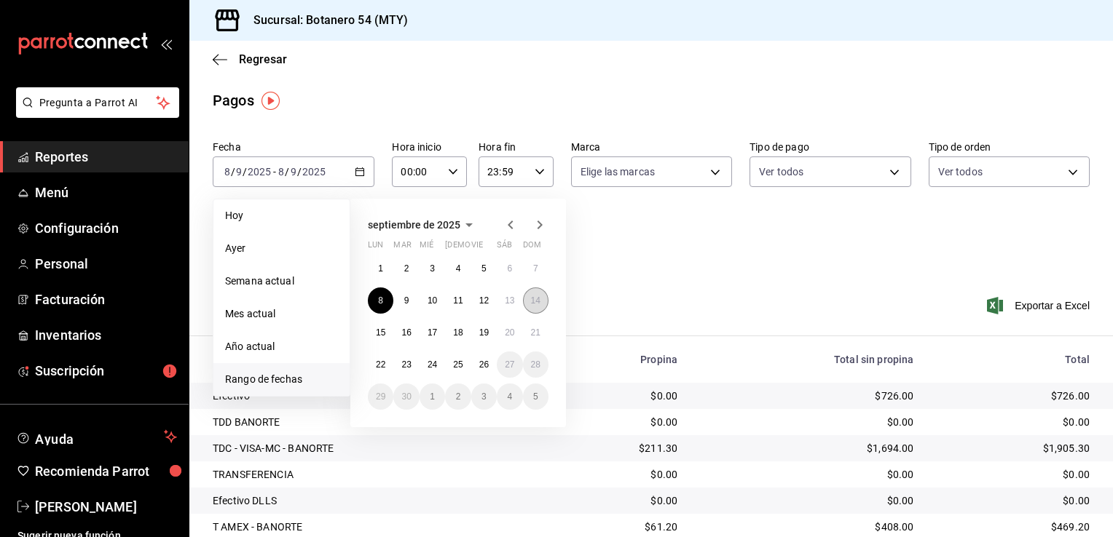
click at [527, 303] on button "14" at bounding box center [535, 301] width 25 height 26
click at [527, 303] on div "Ver resumen Ver pagos Exportar a Excel" at bounding box center [650, 314] width 923 height 77
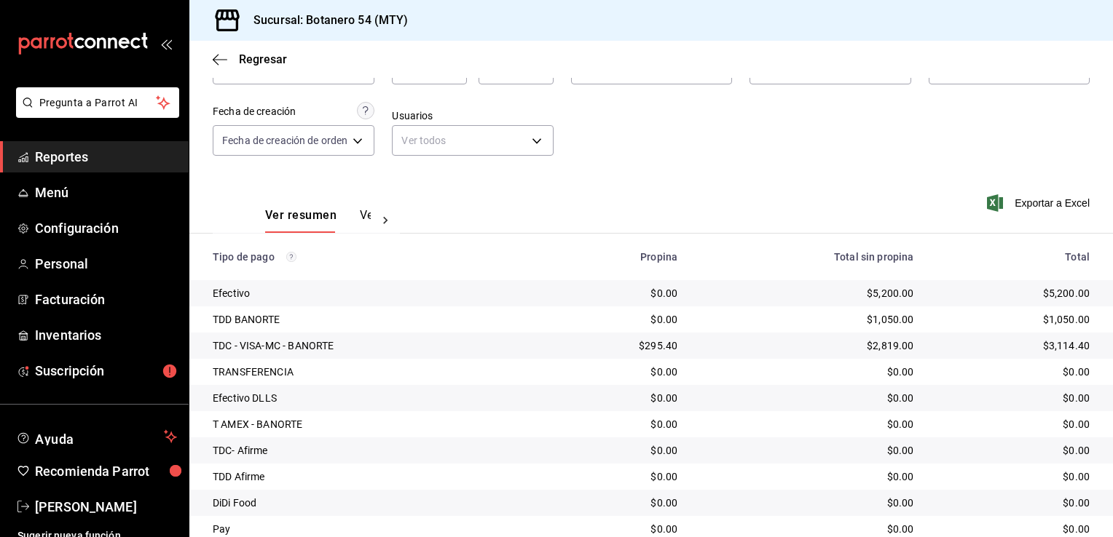
scroll to position [157, 0]
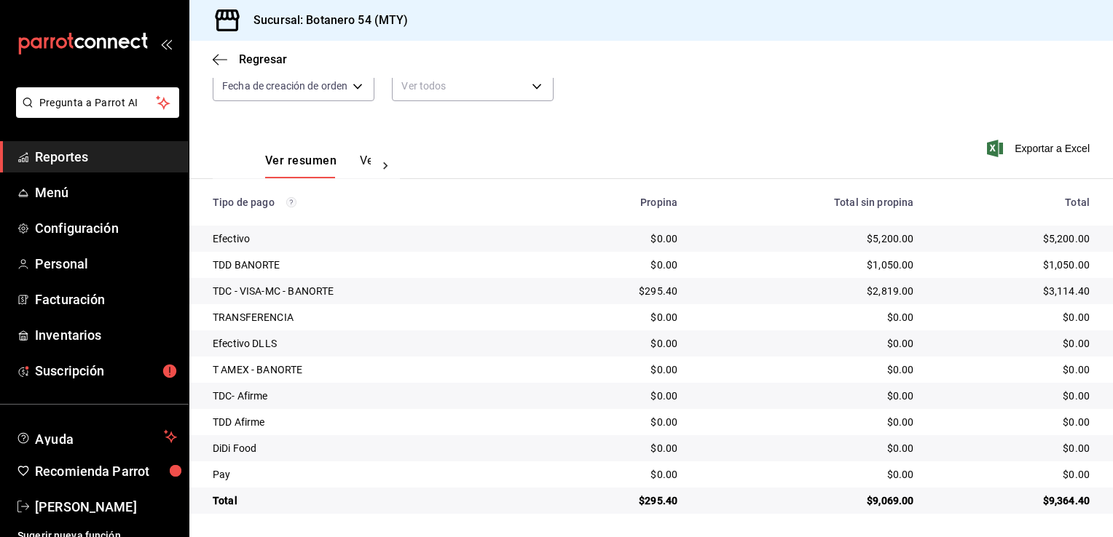
click at [401, 205] on div "Tipo de pago" at bounding box center [374, 203] width 323 height 12
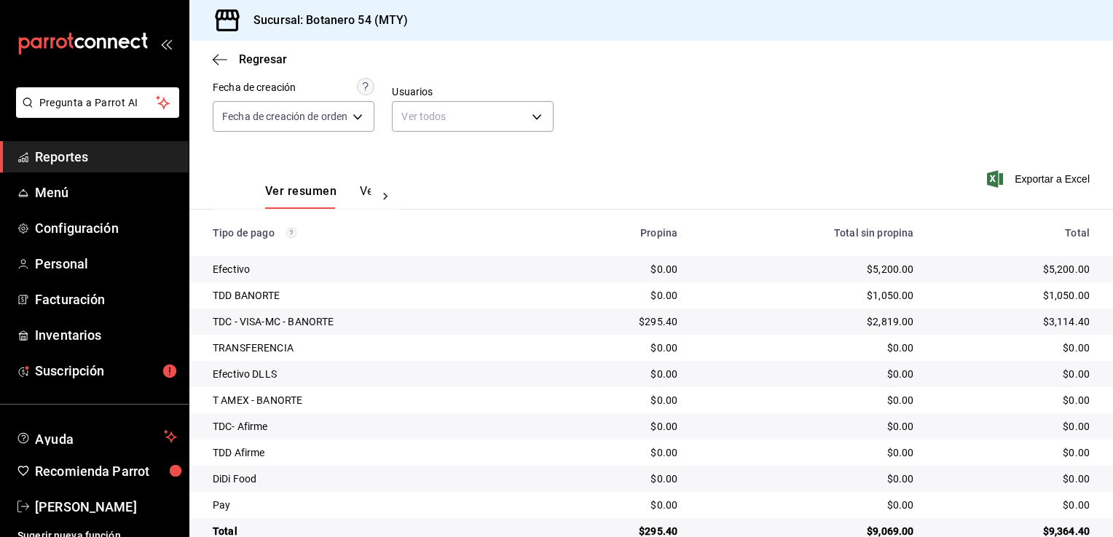
scroll to position [126, 0]
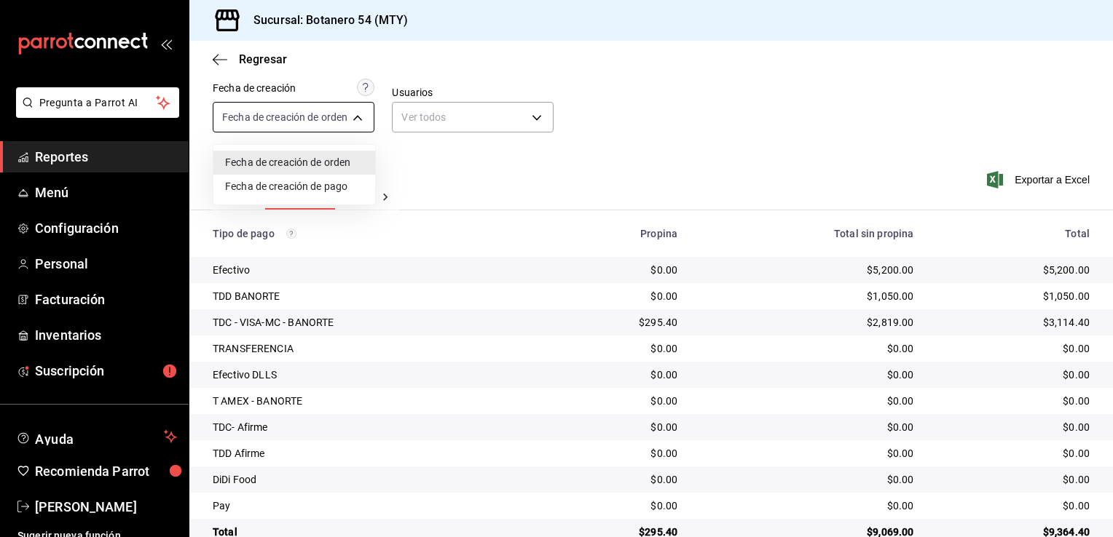
click at [358, 120] on body "Pregunta a Parrot AI Reportes Menú Configuración Personal Facturación Inventari…" at bounding box center [556, 268] width 1113 height 537
click at [358, 120] on div at bounding box center [556, 268] width 1113 height 537
click at [358, 120] on body "Pregunta a Parrot AI Reportes Menú Configuración Personal Facturación Inventari…" at bounding box center [556, 268] width 1113 height 537
click at [350, 158] on li "Fecha de creación de orden" at bounding box center [294, 163] width 162 height 24
click at [363, 118] on body "Pregunta a Parrot AI Reportes Menú Configuración Personal Facturación Inventari…" at bounding box center [556, 268] width 1113 height 537
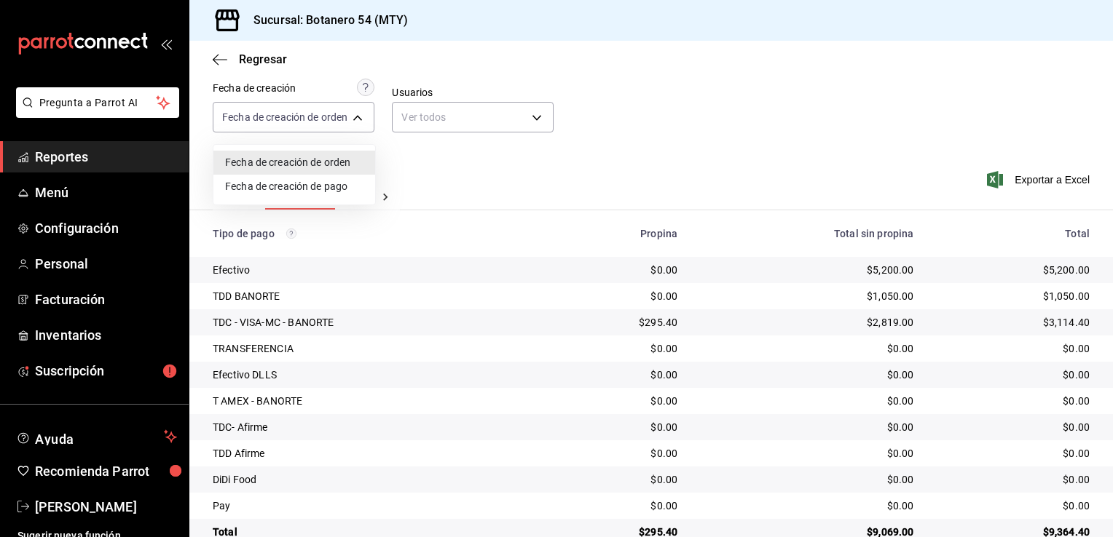
drag, startPoint x: 1104, startPoint y: 179, endPoint x: 1105, endPoint y: 113, distance: 66.3
click at [1105, 113] on div at bounding box center [556, 268] width 1113 height 537
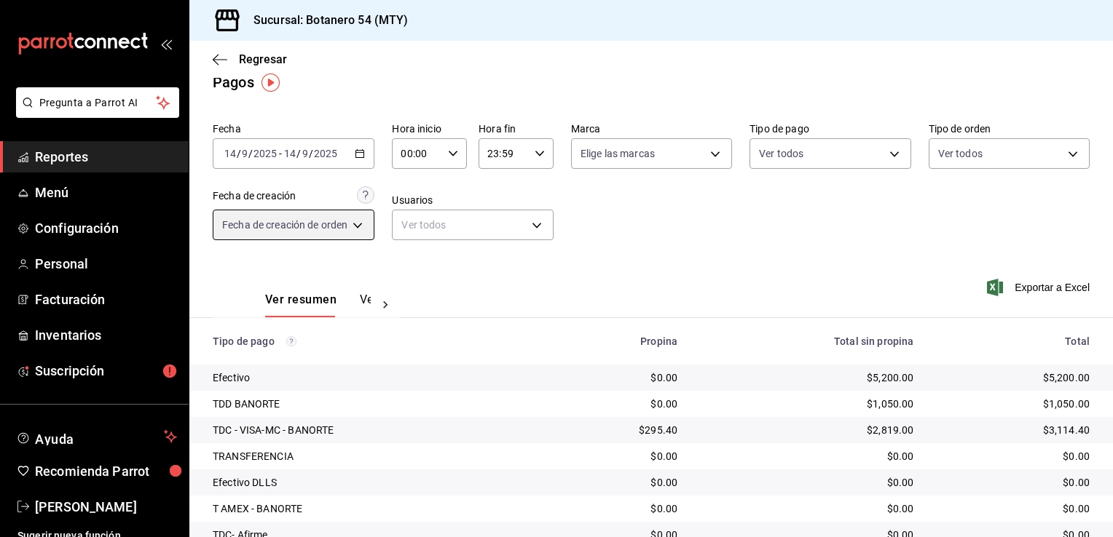
scroll to position [17, 0]
click at [361, 157] on \(Stroke\) "button" at bounding box center [359, 155] width 9 height 8
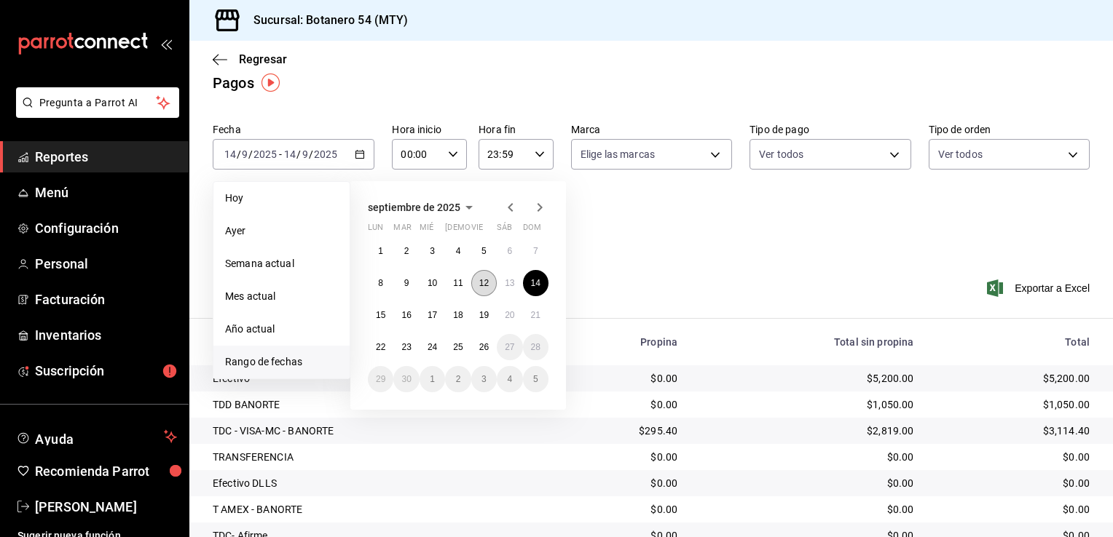
click at [479, 285] on abbr "12" at bounding box center [483, 283] width 9 height 10
click at [457, 288] on button "11" at bounding box center [457, 283] width 25 height 26
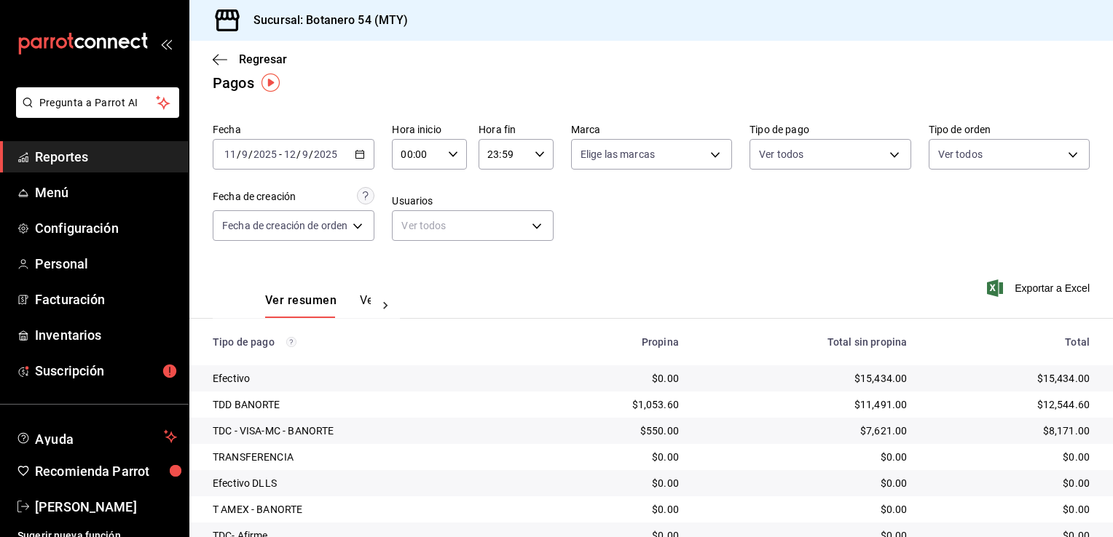
click at [364, 147] on div "[DATE] [DATE] - [DATE] [DATE]" at bounding box center [294, 154] width 162 height 31
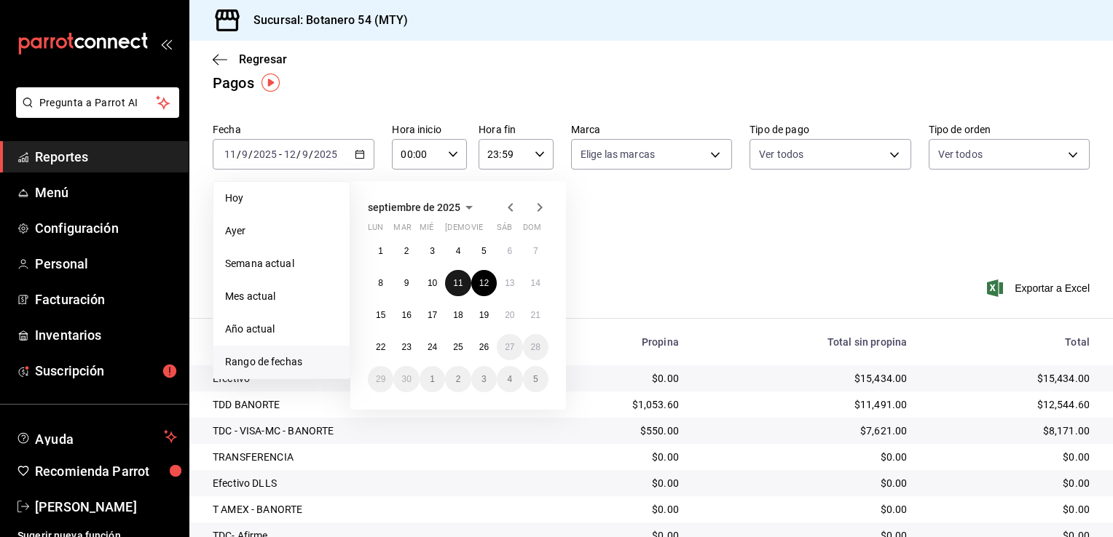
click at [451, 281] on button "11" at bounding box center [457, 283] width 25 height 26
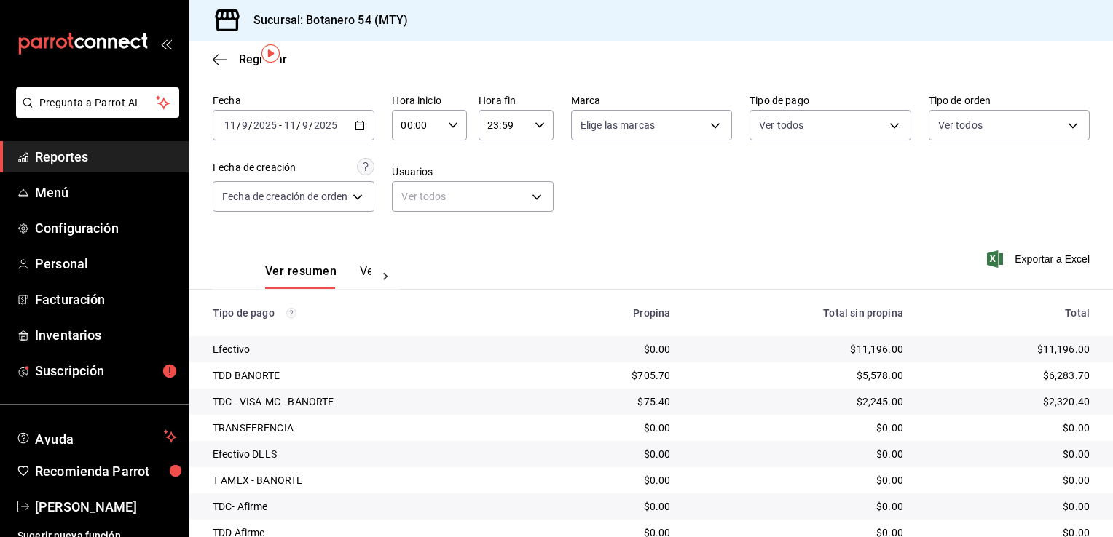
scroll to position [157, 0]
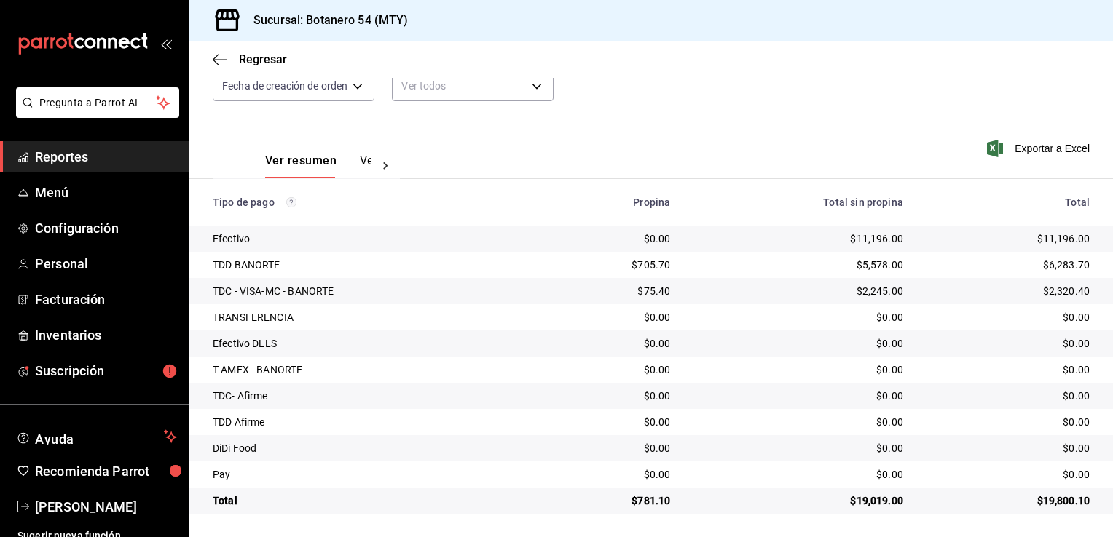
click at [563, 105] on div "Fecha [DATE] [DATE] - [DATE] [DATE] Hora inicio 00:00 Hora inicio Hora fin 23:5…" at bounding box center [651, 47] width 877 height 141
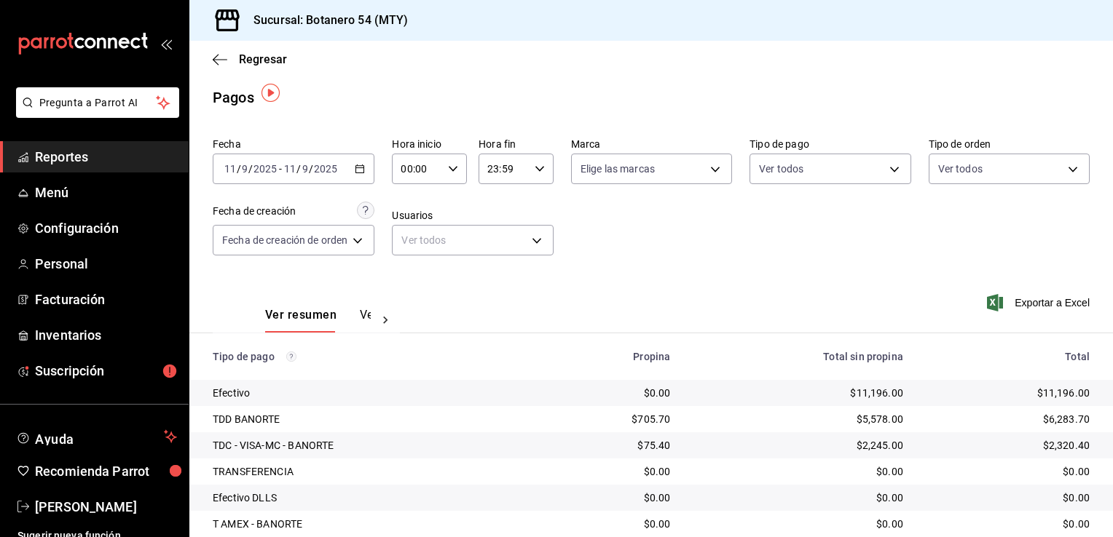
scroll to position [0, 0]
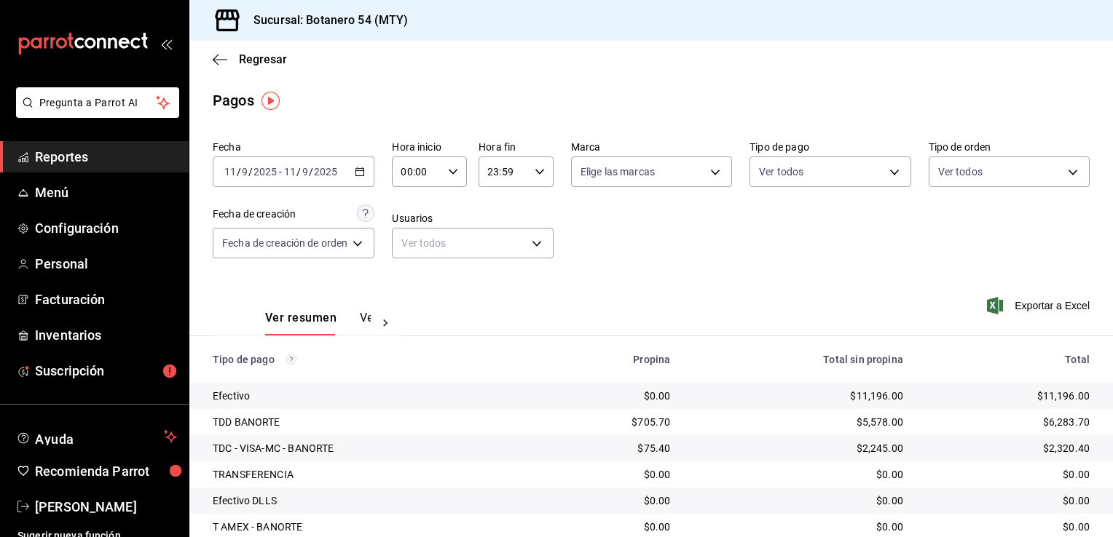
click at [355, 174] on icon "button" at bounding box center [360, 172] width 10 height 10
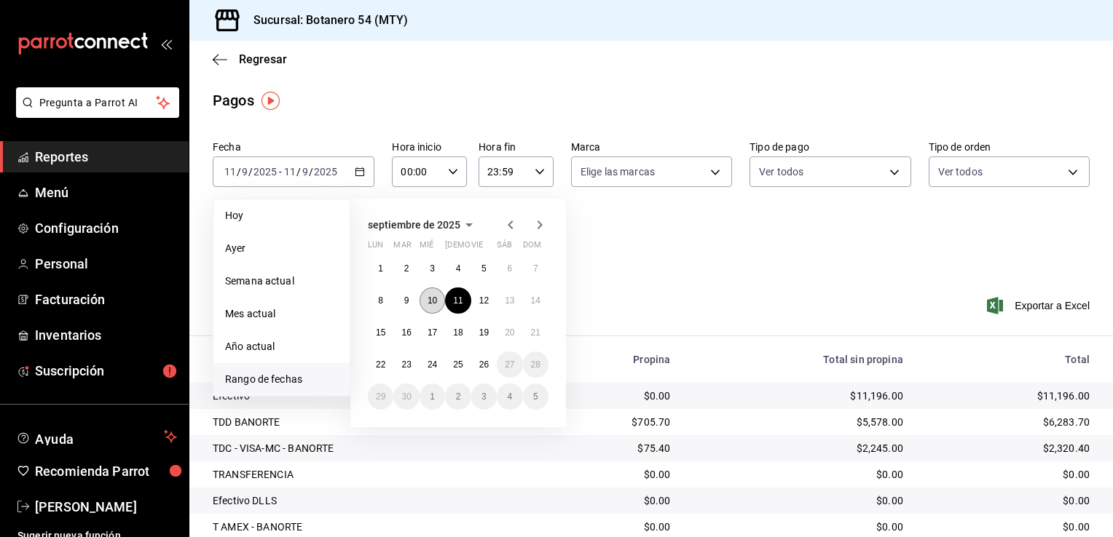
click at [434, 309] on button "10" at bounding box center [431, 301] width 25 height 26
click at [434, 309] on div "Ver resumen Ver pagos Exportar a Excel" at bounding box center [650, 314] width 923 height 77
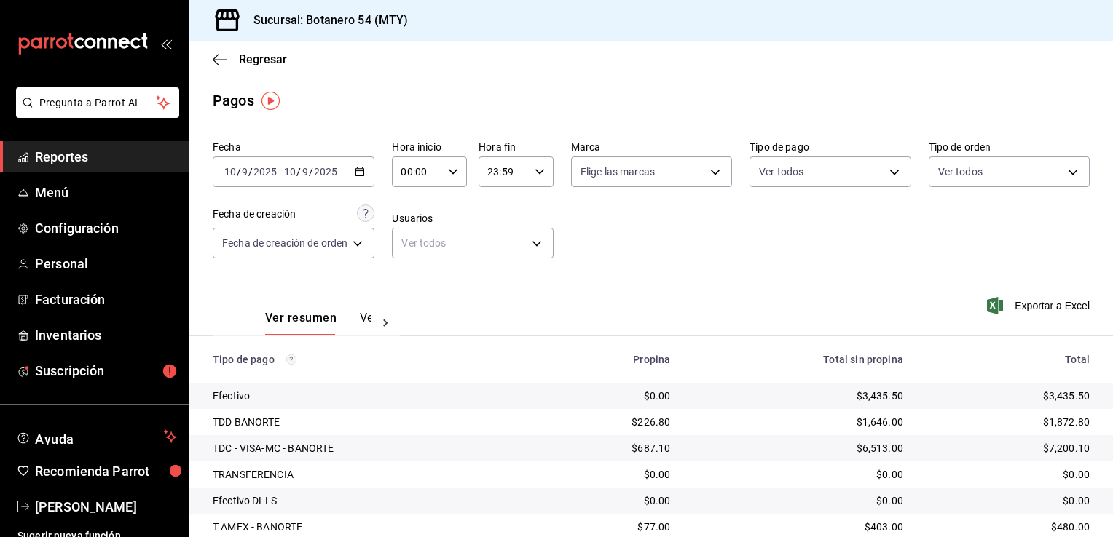
click at [365, 166] on div "[DATE] [DATE] - [DATE] [DATE]" at bounding box center [294, 172] width 162 height 31
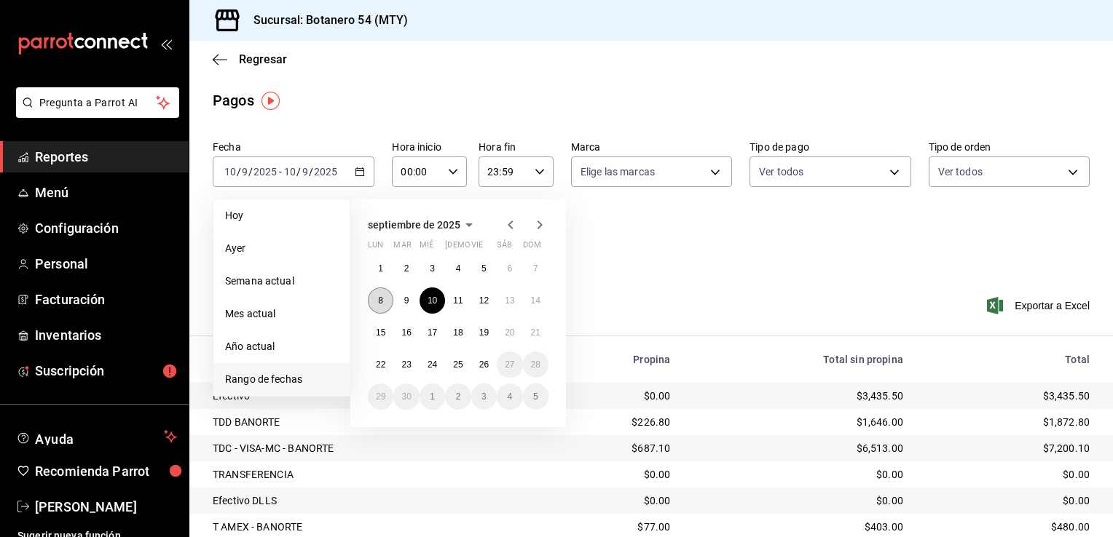
click at [385, 301] on button "8" at bounding box center [380, 301] width 25 height 26
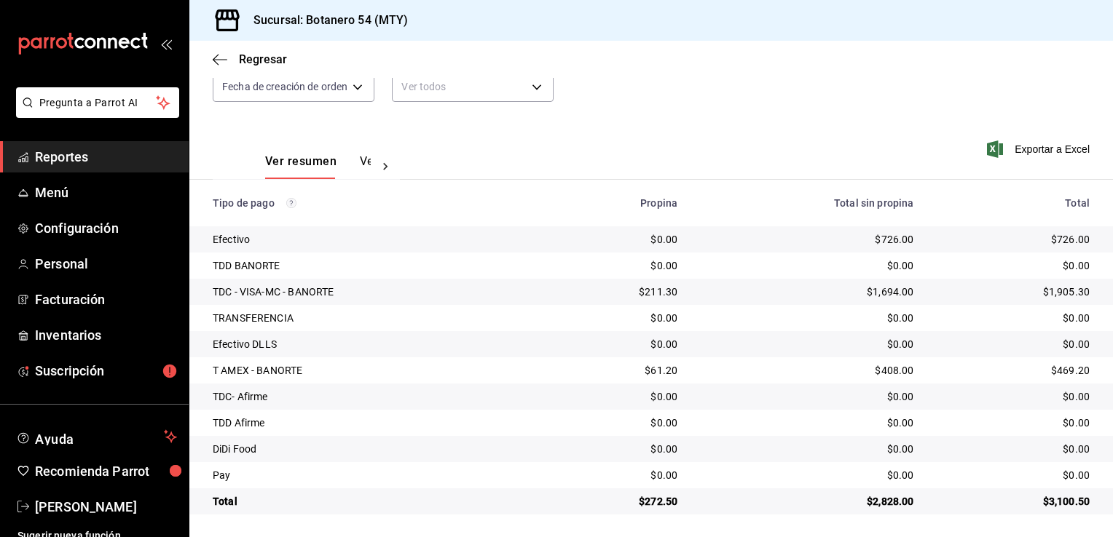
scroll to position [157, 0]
click at [810, 488] on td "$2,828.00" at bounding box center [807, 501] width 236 height 26
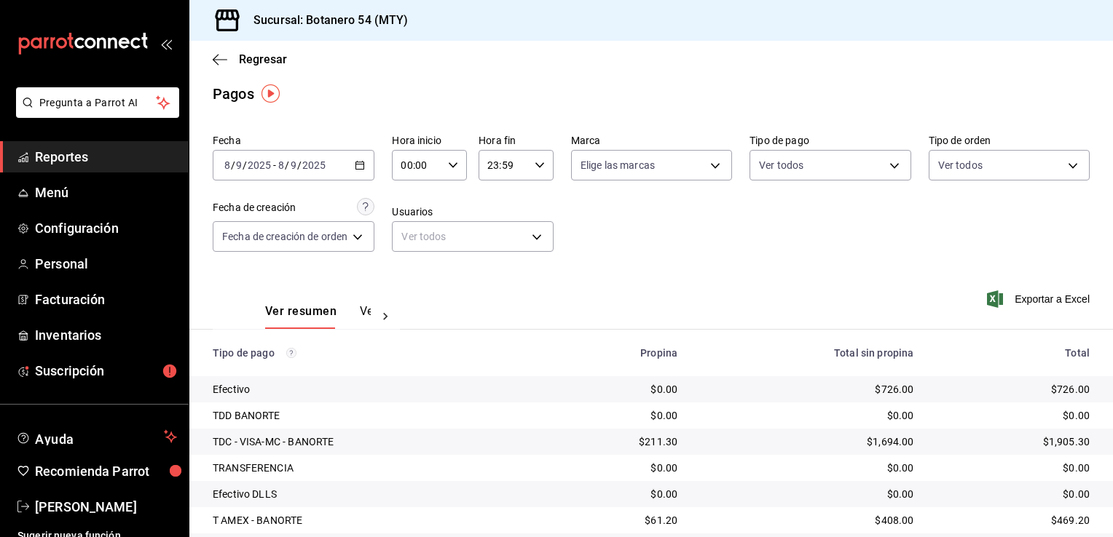
scroll to position [0, 0]
